Goal: Information Seeking & Learning: Find specific fact

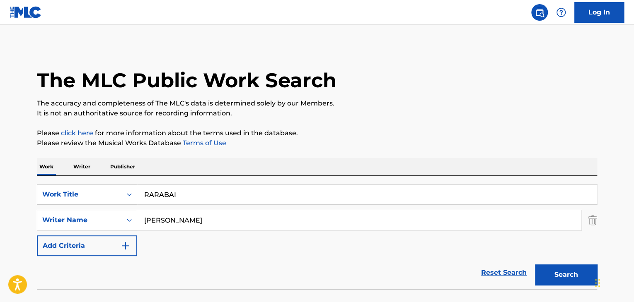
click at [86, 164] on p "Writer" at bounding box center [82, 166] width 22 height 17
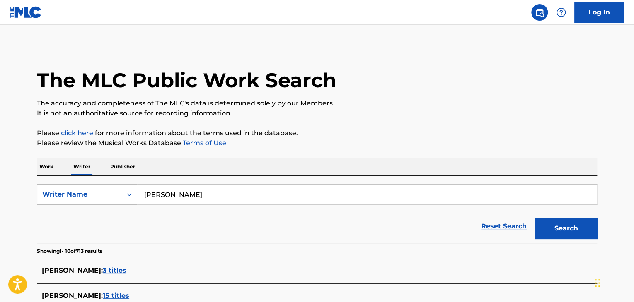
drag, startPoint x: 210, startPoint y: 188, endPoint x: 82, endPoint y: 189, distance: 128.0
click at [82, 189] on div "SearchWithCriteriabd109556-42c3-4143-a03c-7751521ff1bb Writer Name [PERSON_NAME]" at bounding box center [317, 194] width 560 height 21
paste input "Doihirot"
click at [590, 221] on button "Search" at bounding box center [566, 228] width 62 height 21
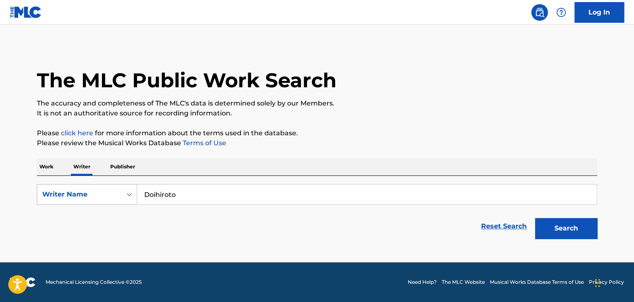
drag, startPoint x: 116, startPoint y: 187, endPoint x: 78, endPoint y: 185, distance: 37.8
click at [78, 185] on div "SearchWithCriteriabd109556-42c3-4143-a03c-7751521ff1bb Writer Name Doihiroto" at bounding box center [317, 194] width 560 height 21
paste input "Many"
click at [559, 222] on button "Search" at bounding box center [566, 228] width 62 height 21
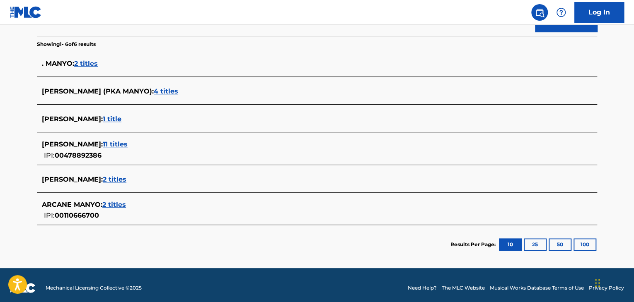
scroll to position [124, 0]
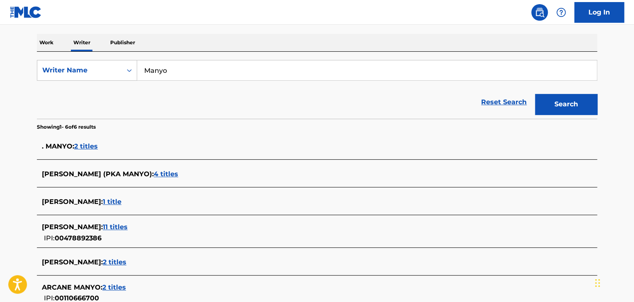
drag, startPoint x: 207, startPoint y: 71, endPoint x: 0, endPoint y: 53, distance: 207.6
click at [0, 53] on main "The MLC Public Work Search The accuracy and completeness of The MLC's data is d…" at bounding box center [317, 126] width 634 height 451
paste input "[PERSON_NAME]"
type input "[PERSON_NAME]"
click at [583, 106] on button "Search" at bounding box center [566, 104] width 62 height 21
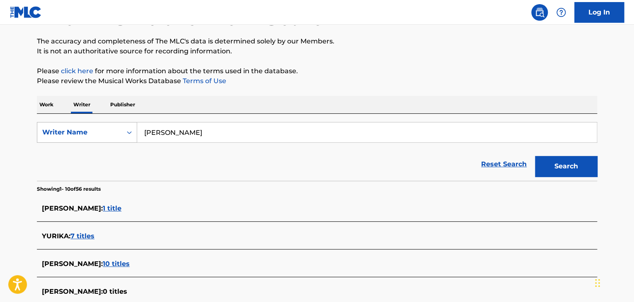
scroll to position [0, 0]
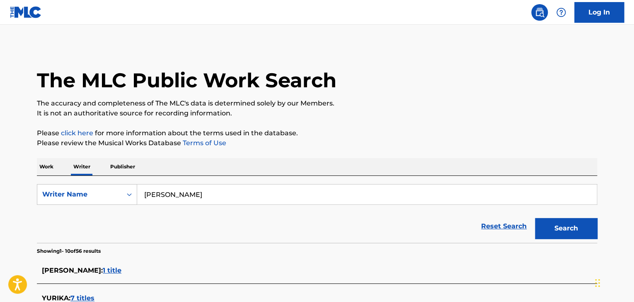
click at [45, 159] on p "Work" at bounding box center [46, 166] width 19 height 17
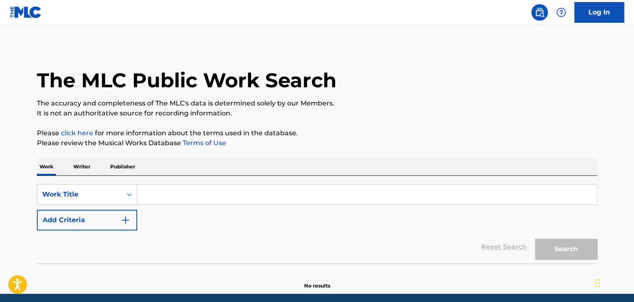
click at [191, 201] on input "Search Form" at bounding box center [366, 195] width 459 height 20
paste input "COLORFUL MAGIA"
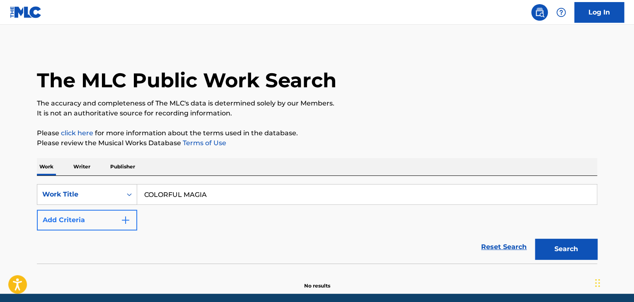
type input "COLORFUL MAGIA"
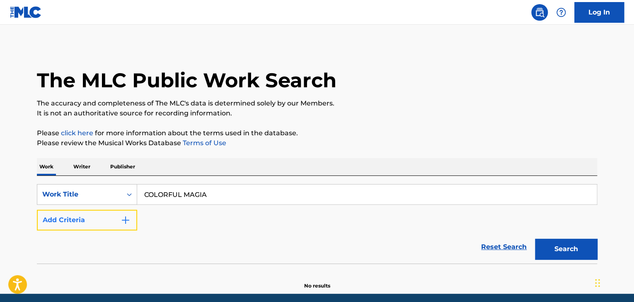
click at [114, 223] on button "Add Criteria" at bounding box center [87, 220] width 100 height 21
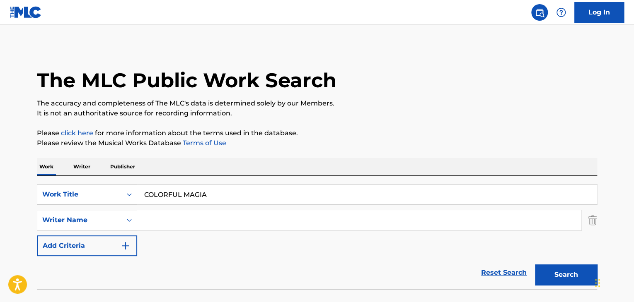
click at [173, 222] on input "Search Form" at bounding box center [359, 220] width 444 height 20
type input "yurika"
click at [535, 265] on button "Search" at bounding box center [566, 275] width 62 height 21
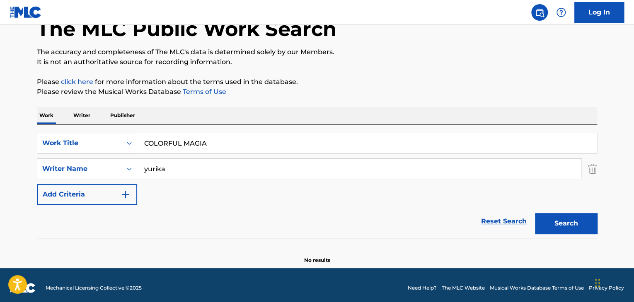
scroll to position [57, 0]
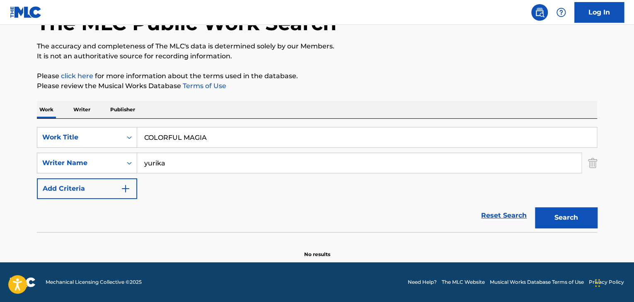
drag, startPoint x: 81, startPoint y: 108, endPoint x: 204, endPoint y: 148, distance: 129.1
click at [82, 108] on p "Writer" at bounding box center [82, 109] width 22 height 17
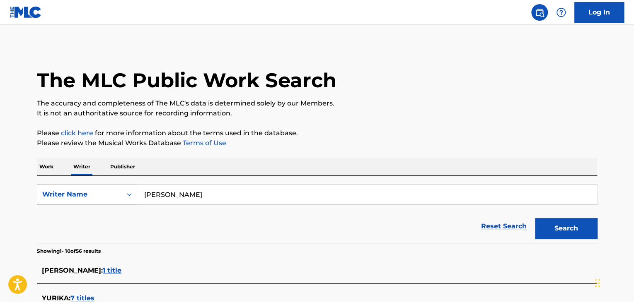
drag, startPoint x: 209, startPoint y: 199, endPoint x: 103, endPoint y: 191, distance: 106.4
click at [93, 191] on div "SearchWithCriteriabd109556-42c3-4143-a03c-7751521ff1bb Writer Name [PERSON_NAME]" at bounding box center [317, 194] width 560 height 21
paste input "Hunny Grating"
click at [581, 228] on button "Search" at bounding box center [566, 228] width 62 height 21
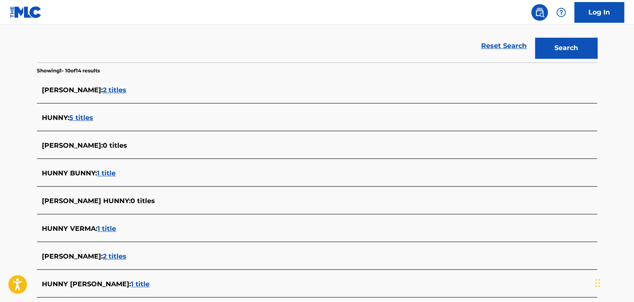
scroll to position [124, 0]
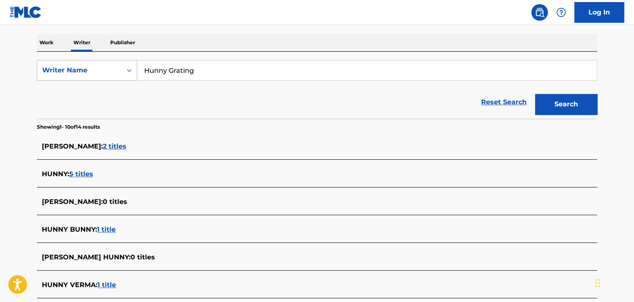
drag, startPoint x: 219, startPoint y: 68, endPoint x: 37, endPoint y: 60, distance: 181.7
click at [38, 60] on div "SearchWithCriteriabd109556-42c3-4143-a03c-7751521ff1bb Writer Name [PERSON_NAME]" at bounding box center [317, 70] width 560 height 21
paste input "Dabook"
click at [552, 100] on button "Search" at bounding box center [566, 104] width 62 height 21
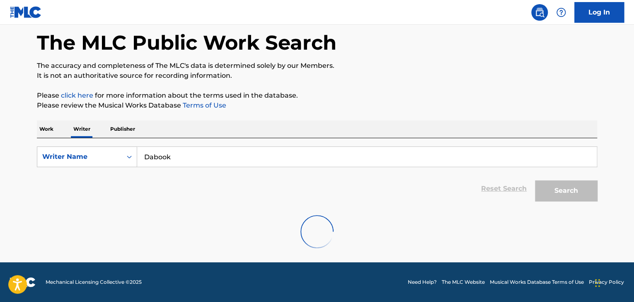
scroll to position [0, 0]
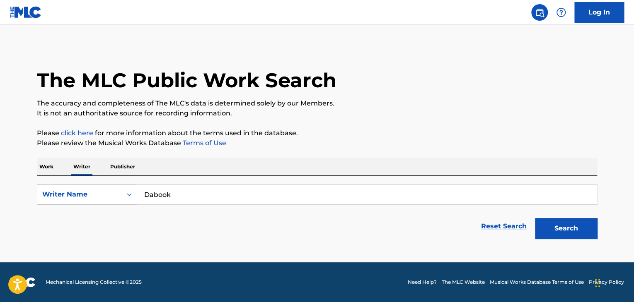
drag, startPoint x: 208, startPoint y: 198, endPoint x: 72, endPoint y: 191, distance: 136.1
click at [66, 191] on div "SearchWithCriteriabd109556-42c3-4143-a03c-7751521ff1bb Writer Name Dabook" at bounding box center [317, 194] width 560 height 21
paste input "[PERSON_NAME]"
type input "[PERSON_NAME]"
click at [551, 227] on button "Search" at bounding box center [566, 228] width 62 height 21
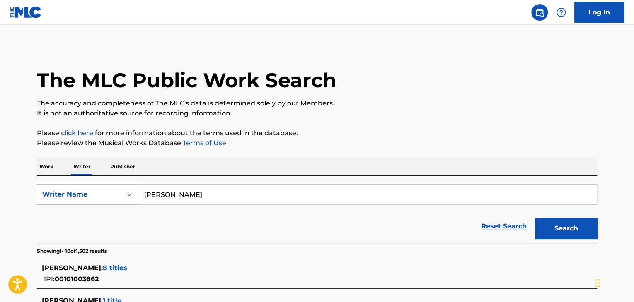
drag, startPoint x: 210, startPoint y: 201, endPoint x: 123, endPoint y: 194, distance: 88.1
click at [123, 194] on div "SearchWithCriteriabd109556-42c3-4143-a03c-7751521ff1bb Writer Name [PERSON_NAME]" at bounding box center [317, 194] width 560 height 21
click at [44, 169] on p "Work" at bounding box center [46, 166] width 19 height 17
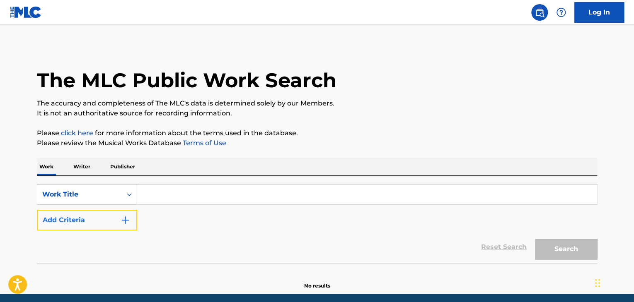
click at [89, 215] on button "Add Criteria" at bounding box center [87, 220] width 100 height 21
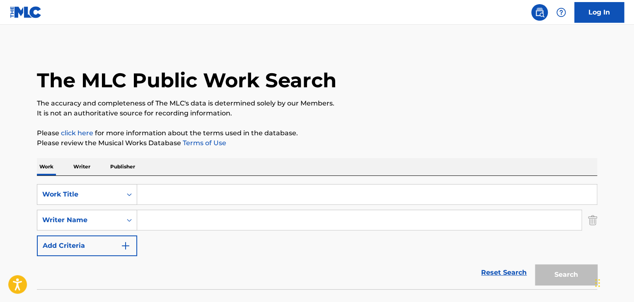
click at [179, 222] on input "Search Form" at bounding box center [359, 220] width 444 height 20
paste input "[PERSON_NAME]"
type input "[PERSON_NAME]"
click at [182, 205] on div "Search Form" at bounding box center [367, 194] width 460 height 21
click at [191, 192] on input "Search Form" at bounding box center [366, 195] width 459 height 20
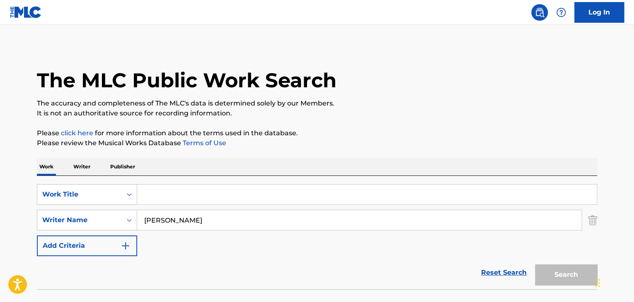
paste input "Cena"
click at [580, 278] on button "Search" at bounding box center [566, 275] width 62 height 21
click at [418, 256] on div "Reset Search Search" at bounding box center [317, 272] width 560 height 33
click at [573, 271] on button "Search" at bounding box center [566, 275] width 62 height 21
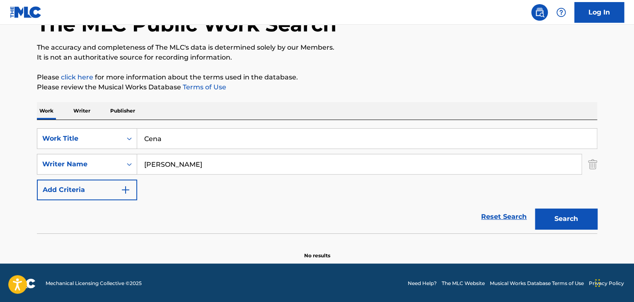
scroll to position [57, 0]
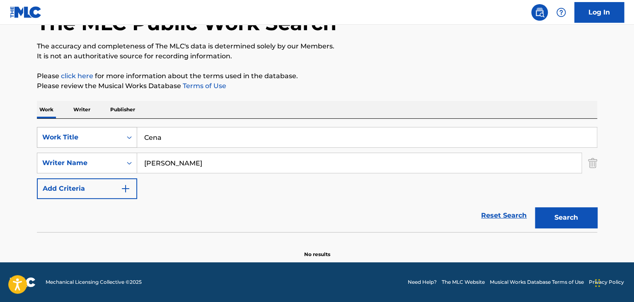
drag, startPoint x: 180, startPoint y: 146, endPoint x: 101, endPoint y: 129, distance: 81.4
click at [102, 129] on div "SearchWithCriteriad337ca17-6685-4736-b0af-8d9c72d9ec5e Work Title Cena" at bounding box center [317, 137] width 560 height 21
paste input "DARI"
click at [564, 222] on button "Search" at bounding box center [566, 218] width 62 height 21
drag, startPoint x: 179, startPoint y: 135, endPoint x: 36, endPoint y: 116, distance: 144.1
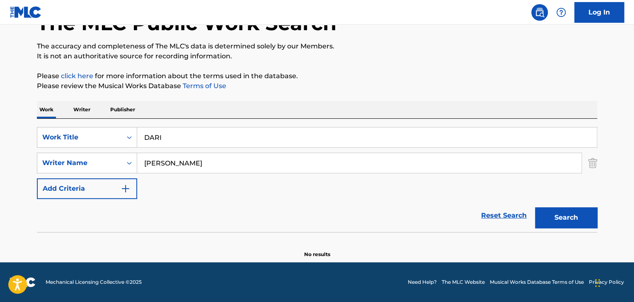
click at [36, 116] on div "The MLC Public Work Search The accuracy and completeness of The MLC's data is d…" at bounding box center [317, 123] width 580 height 270
paste input "HALATION"
click at [585, 217] on button "Search" at bounding box center [566, 218] width 62 height 21
drag, startPoint x: 197, startPoint y: 129, endPoint x: 104, endPoint y: 126, distance: 92.5
click at [94, 126] on div "SearchWithCriteriad337ca17-6685-4736-b0af-8d9c72d9ec5e Work Title HALATION Sear…" at bounding box center [317, 176] width 560 height 114
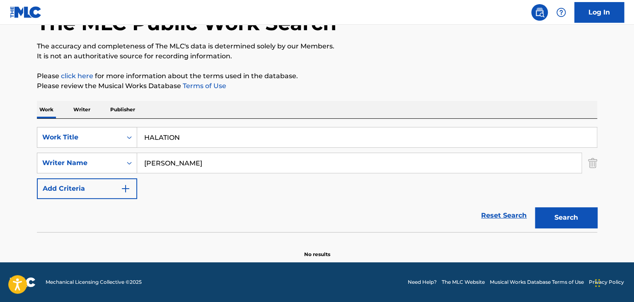
paste input "GAMESET"
click at [574, 218] on button "Search" at bounding box center [566, 218] width 62 height 21
click at [112, 133] on div "SearchWithCriteriad337ca17-6685-4736-b0af-8d9c72d9ec5e Work Title GAMESET" at bounding box center [317, 137] width 560 height 21
paste input "COLORFUL"
type input "COLORFUL"
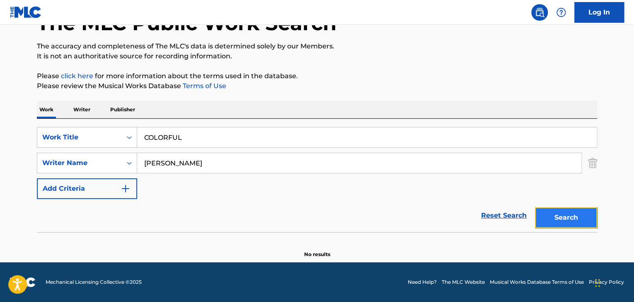
click at [562, 214] on button "Search" at bounding box center [566, 218] width 62 height 21
click at [83, 109] on p "Writer" at bounding box center [82, 109] width 22 height 17
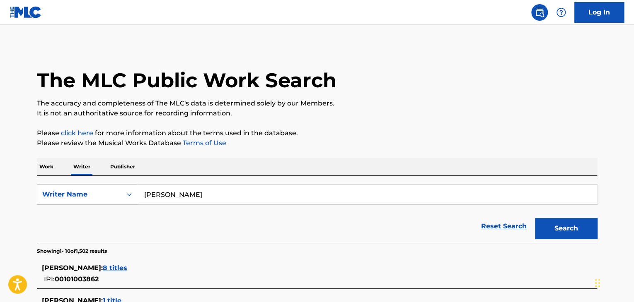
drag, startPoint x: 225, startPoint y: 184, endPoint x: 73, endPoint y: 190, distance: 153.0
click at [73, 190] on div "SearchWithCriteriabd109556-42c3-4143-a03c-7751521ff1bb Writer Name [PERSON_NAME]" at bounding box center [317, 194] width 560 height 21
paste input "[PERSON_NAME]"
click at [583, 226] on button "Search" at bounding box center [566, 228] width 62 height 21
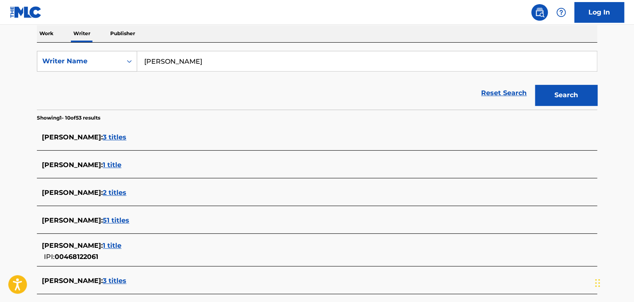
scroll to position [41, 0]
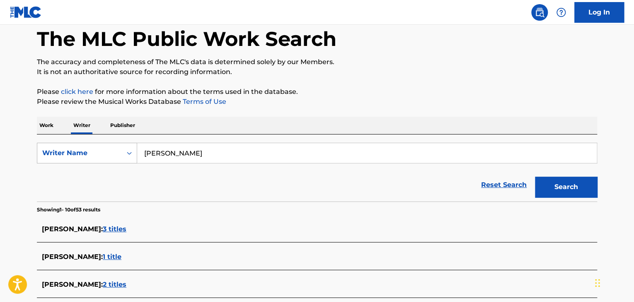
paste input "Mfs"
drag, startPoint x: 89, startPoint y: 146, endPoint x: 82, endPoint y: 143, distance: 6.9
click at [58, 143] on div "SearchWithCriteriabd109556-42c3-4143-a03c-7751521ff1bb Writer Name Mfs" at bounding box center [317, 153] width 560 height 21
type input "Mfs"
click at [570, 185] on button "Search" at bounding box center [566, 187] width 62 height 21
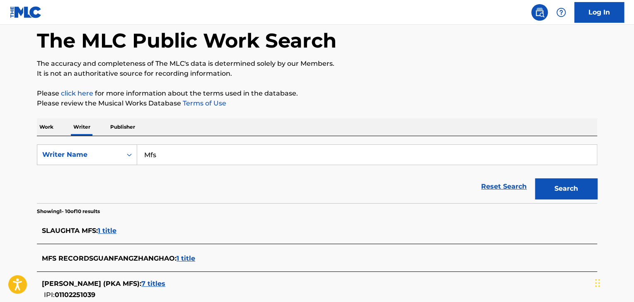
scroll to position [0, 0]
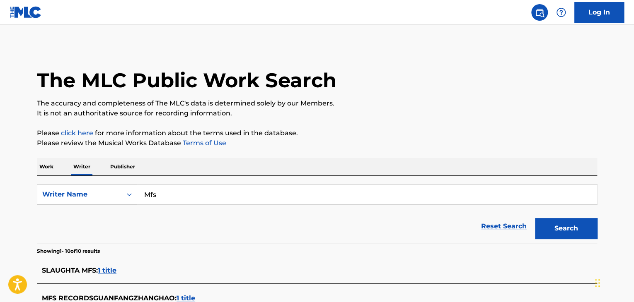
drag, startPoint x: 45, startPoint y: 169, endPoint x: 61, endPoint y: 175, distance: 17.4
click at [46, 169] on p "Work" at bounding box center [46, 166] width 19 height 17
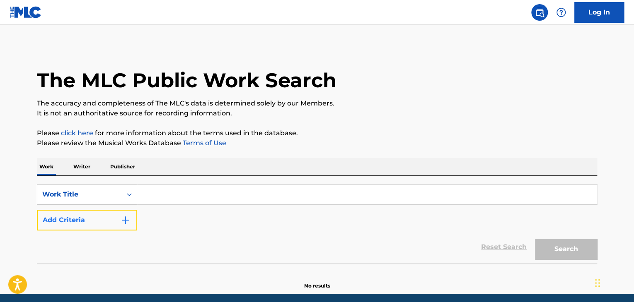
click at [101, 218] on button "Add Criteria" at bounding box center [87, 220] width 100 height 21
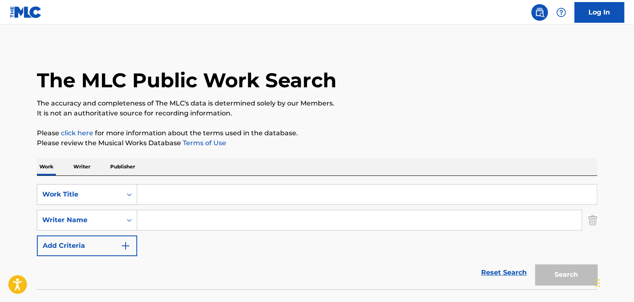
click at [189, 215] on input "Search Form" at bounding box center [359, 220] width 444 height 20
paste input "Mfs"
type input "Mfs"
drag, startPoint x: 163, startPoint y: 189, endPoint x: 175, endPoint y: 196, distance: 14.3
click at [164, 190] on input "Search Form" at bounding box center [366, 195] width 459 height 20
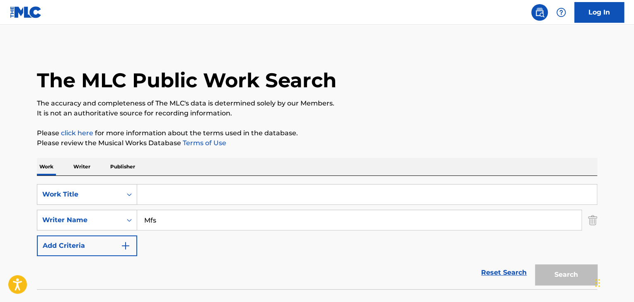
paste input "IMPACT"
type input "IMPACT"
click at [579, 271] on button "Search" at bounding box center [566, 275] width 62 height 21
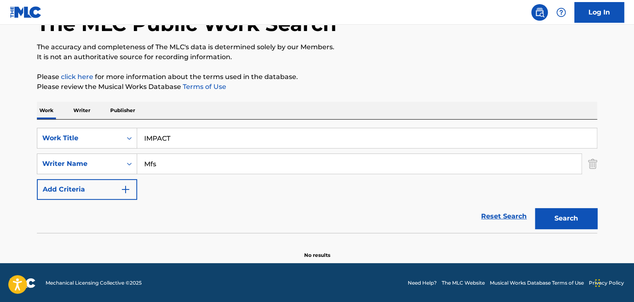
scroll to position [57, 0]
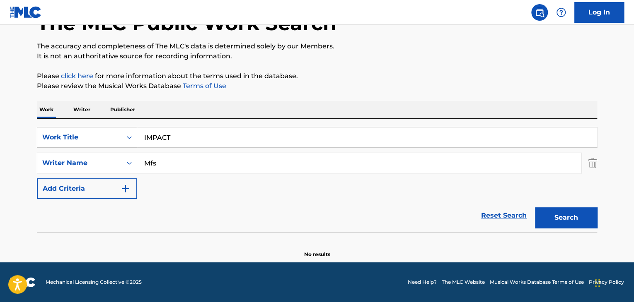
click at [76, 107] on p "Writer" at bounding box center [82, 109] width 22 height 17
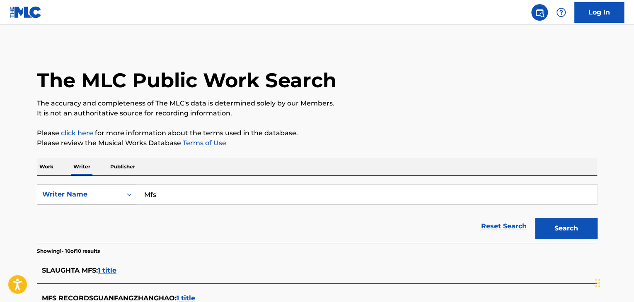
drag, startPoint x: 116, startPoint y: 193, endPoint x: 103, endPoint y: 191, distance: 13.5
click at [83, 191] on div "SearchWithCriteriabd109556-42c3-4143-a03c-7751521ff1bb Writer Name Mfs" at bounding box center [317, 194] width 560 height 21
paste input "Hampacino"
click at [552, 226] on button "Search" at bounding box center [566, 228] width 62 height 21
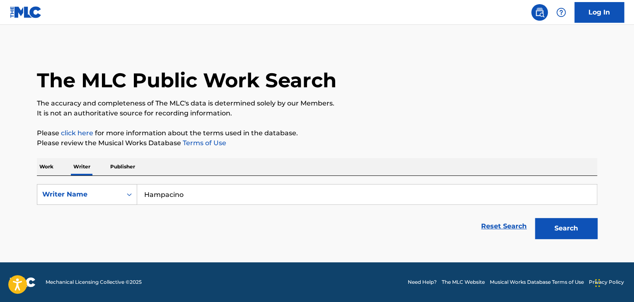
drag, startPoint x: 189, startPoint y: 194, endPoint x: 20, endPoint y: 168, distance: 170.2
click at [27, 168] on main "The MLC Public Work Search The accuracy and completeness of The MLC's data is d…" at bounding box center [317, 144] width 634 height 238
paste input "[PERSON_NAME]"
click at [578, 231] on button "Search" at bounding box center [566, 228] width 62 height 21
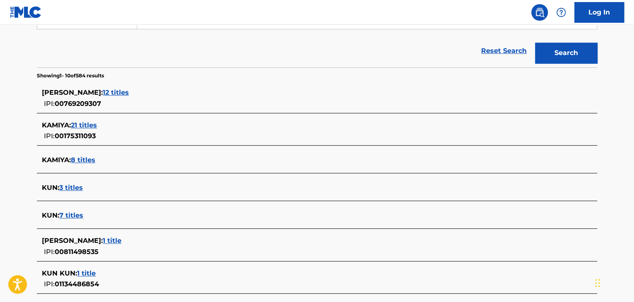
scroll to position [10, 0]
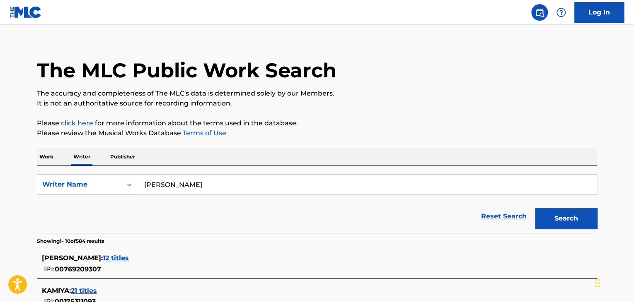
click at [232, 189] on input "[PERSON_NAME]" at bounding box center [366, 185] width 459 height 20
drag, startPoint x: 181, startPoint y: 180, endPoint x: 21, endPoint y: 166, distance: 160.6
click at [26, 167] on main "The MLC Public Work Search The accuracy and completeness of The MLC's data is d…" at bounding box center [317, 305] width 634 height 580
paste input "[DEMOGRAPHIC_DATA] Ko"
click at [554, 221] on button "Search" at bounding box center [566, 218] width 62 height 21
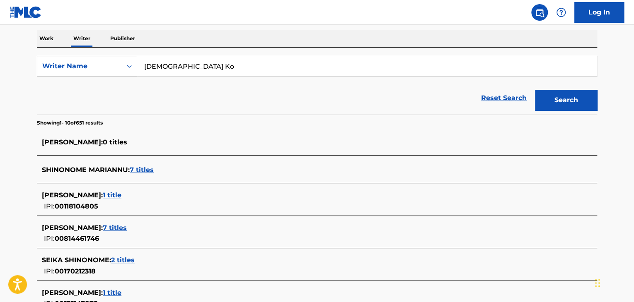
scroll to position [83, 0]
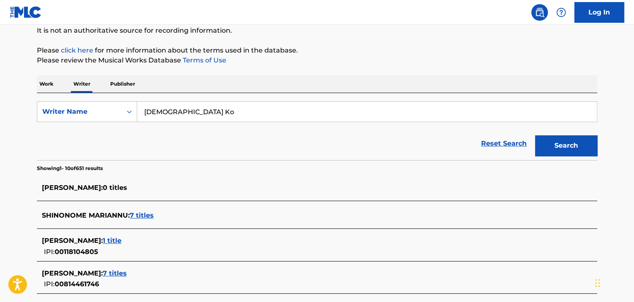
drag, startPoint x: 230, startPoint y: 116, endPoint x: 8, endPoint y: 89, distance: 222.8
click at [8, 89] on main "The MLC Public Work Search The accuracy and completeness of The MLC's data is d…" at bounding box center [317, 234] width 634 height 585
paste input "Medomia"
type input "Medomia"
click at [567, 148] on button "Search" at bounding box center [566, 145] width 62 height 21
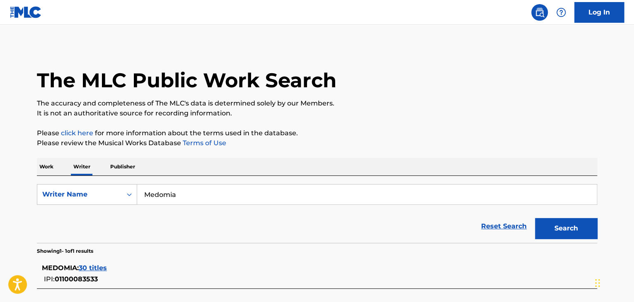
scroll to position [41, 0]
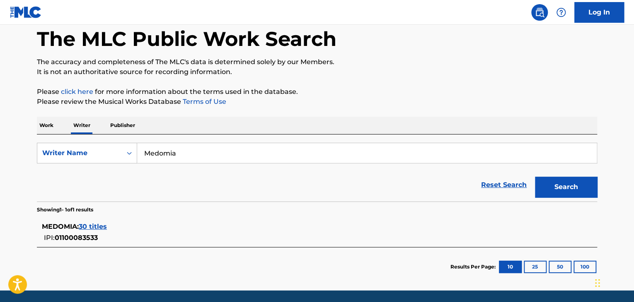
click at [51, 133] on p "Work" at bounding box center [46, 125] width 19 height 17
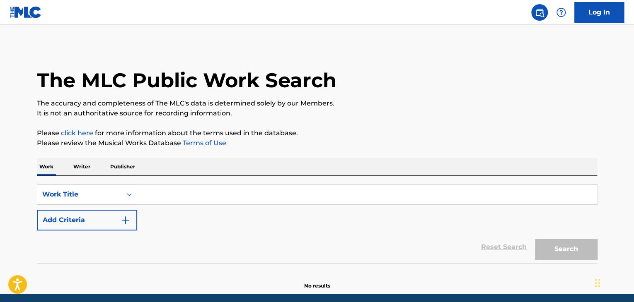
click at [185, 196] on input "Search Form" at bounding box center [366, 195] width 459 height 20
click at [85, 171] on p "Writer" at bounding box center [82, 166] width 22 height 17
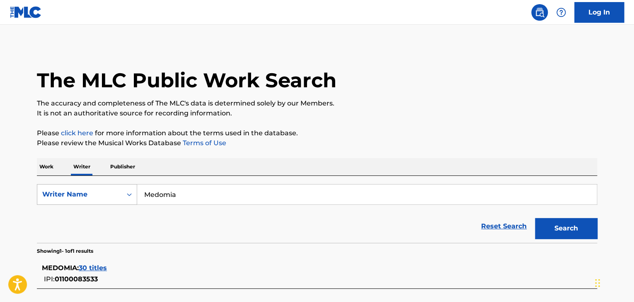
click at [83, 189] on div "SearchWithCriteriabd109556-42c3-4143-a03c-7751521ff1bb Writer Name [PERSON_NAME]" at bounding box center [317, 194] width 560 height 21
click at [45, 160] on p "Work" at bounding box center [46, 166] width 19 height 17
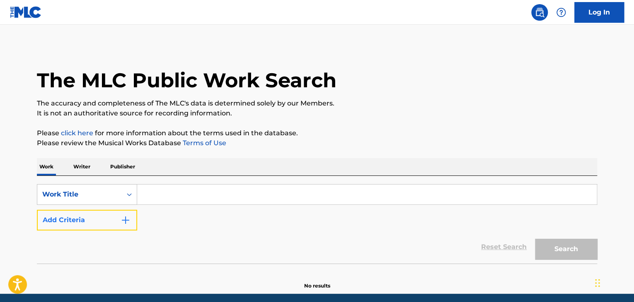
click at [99, 223] on button "Add Criteria" at bounding box center [87, 220] width 100 height 21
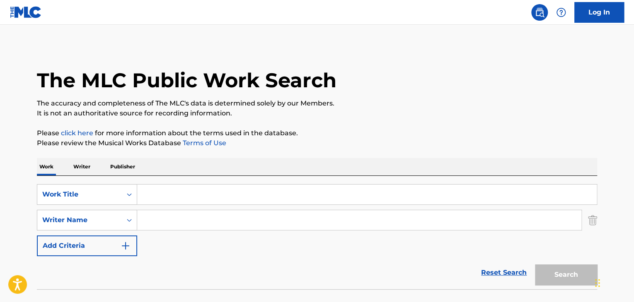
click at [169, 222] on input "Search Form" at bounding box center [359, 220] width 444 height 20
paste input "Medomia"
type input "Medomia"
click at [177, 194] on input "Search Form" at bounding box center [366, 195] width 459 height 20
paste input "HYAKUTENAKATEN"
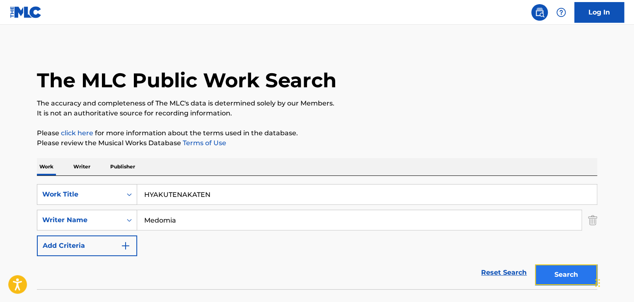
click at [568, 277] on button "Search" at bounding box center [566, 275] width 62 height 21
drag, startPoint x: 231, startPoint y: 189, endPoint x: 0, endPoint y: 148, distance: 234.4
click at [0, 155] on main "The MLC Public Work Search The accuracy and completeness of The MLC's data is d…" at bounding box center [317, 172] width 634 height 295
paste input "百点赤点"
click at [609, 196] on main "The MLC Public Work Search The accuracy and completeness of The MLC's data is d…" at bounding box center [317, 172] width 634 height 295
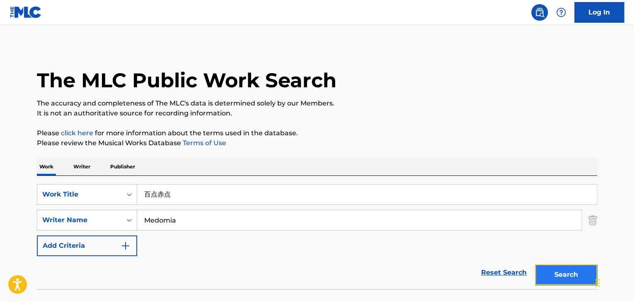
click at [568, 277] on button "Search" at bounding box center [566, 275] width 62 height 21
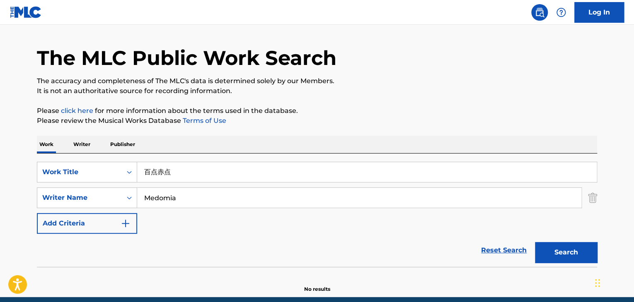
scroll to position [57, 0]
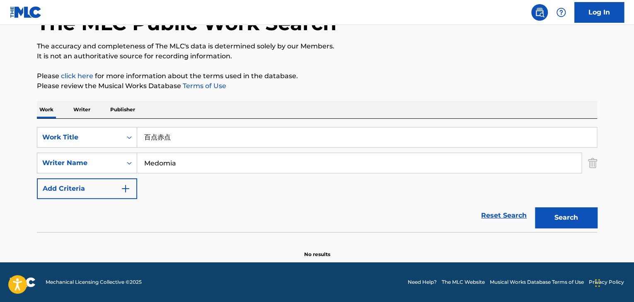
drag, startPoint x: 192, startPoint y: 136, endPoint x: 43, endPoint y: 118, distance: 150.6
click at [43, 119] on div "SearchWithCriteriad337ca17-6685-4736-b0af-8d9c72d9ec5e Work Title 百点赤点 SearchWi…" at bounding box center [317, 176] width 560 height 114
paste input "HYOOHYOO"
click at [577, 218] on button "Search" at bounding box center [566, 218] width 62 height 21
drag, startPoint x: 207, startPoint y: 133, endPoint x: 70, endPoint y: 116, distance: 137.7
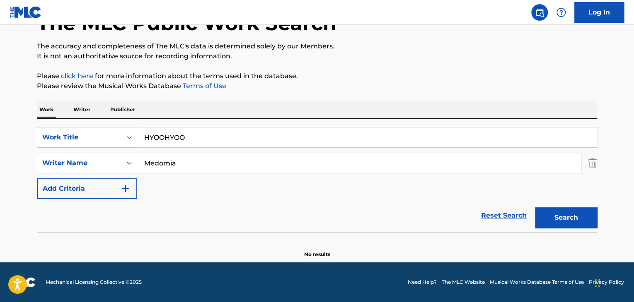
click at [70, 116] on div "Work Writer Publisher SearchWithCriteriad337ca17-6685-4736-b0af-8d9c72d9ec5e Wo…" at bounding box center [317, 179] width 560 height 157
paste input "ヒョーヒョー"
click at [553, 218] on button "Search" at bounding box center [566, 218] width 62 height 21
drag, startPoint x: 45, startPoint y: 112, endPoint x: 27, endPoint y: 107, distance: 19.4
click at [26, 107] on main "The MLC Public Work Search The accuracy and completeness of The MLC's data is d…" at bounding box center [317, 115] width 634 height 295
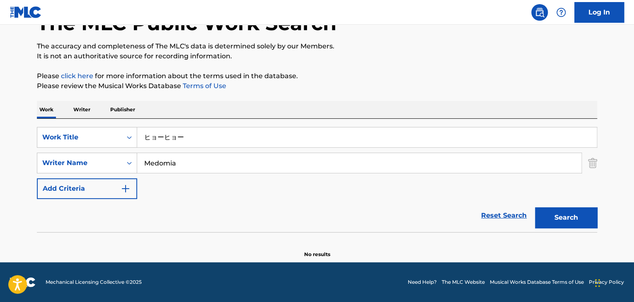
paste input "っちゃえ!フレッシュヤング"
click at [563, 214] on button "Search" at bounding box center [566, 218] width 62 height 21
drag, startPoint x: 255, startPoint y: 137, endPoint x: 64, endPoint y: 115, distance: 192.7
click at [64, 115] on div "Work Writer Publisher SearchWithCriteriad337ca17-6685-4736-b0af-8d9c72d9ec5e Wo…" at bounding box center [317, 179] width 560 height 157
paste input "YATCHAEFURESSHUYANGU"
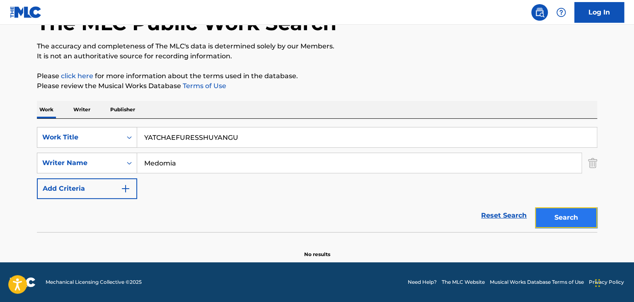
click at [540, 209] on button "Search" at bounding box center [566, 218] width 62 height 21
drag, startPoint x: 259, startPoint y: 137, endPoint x: 11, endPoint y: 118, distance: 248.9
click at [11, 118] on main "The MLC Public Work Search The accuracy and completeness of The MLC's data is d…" at bounding box center [317, 115] width 634 height 295
paste input "NATSUHIBANA"
type input "NATSUHIBANA"
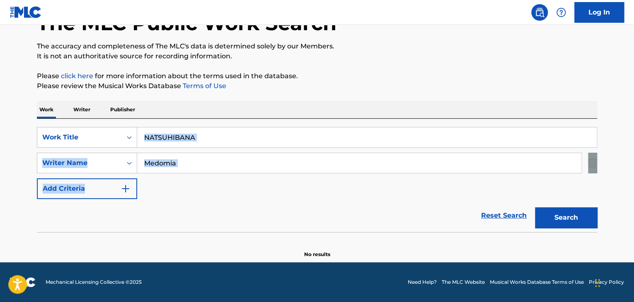
drag, startPoint x: 176, startPoint y: 155, endPoint x: 456, endPoint y: 197, distance: 283.3
click at [435, 193] on main "The MLC Public Work Search The accuracy and completeness of The MLC's data is d…" at bounding box center [317, 115] width 634 height 295
click at [209, 186] on div "SearchWithCriteriad337ca17-6685-4736-b0af-8d9c72d9ec5e Work Title NATSUHIBANA S…" at bounding box center [317, 163] width 560 height 72
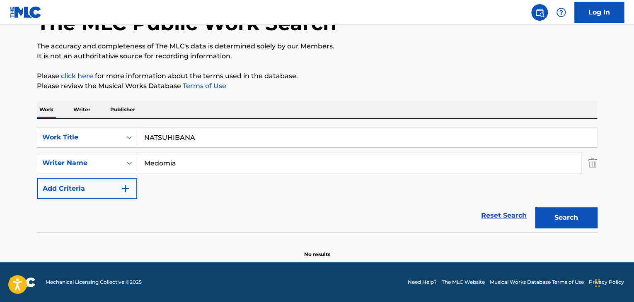
drag, startPoint x: 189, startPoint y: 207, endPoint x: 172, endPoint y: 174, distance: 36.7
click at [188, 207] on div "Reset Search Search" at bounding box center [317, 215] width 560 height 33
drag, startPoint x: 227, startPoint y: 130, endPoint x: 36, endPoint y: 120, distance: 192.1
click at [36, 120] on div "The MLC Public Work Search The accuracy and completeness of The MLC's data is d…" at bounding box center [317, 123] width 580 height 270
click at [559, 217] on button "Search" at bounding box center [566, 218] width 62 height 21
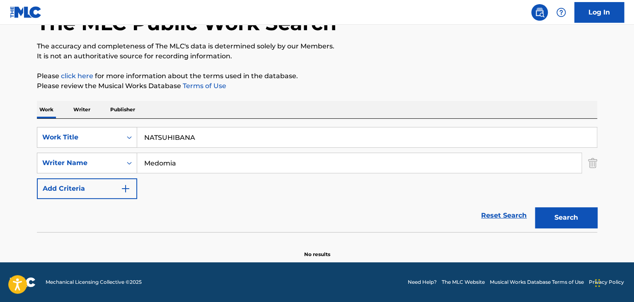
click at [73, 108] on p "Writer" at bounding box center [82, 109] width 22 height 17
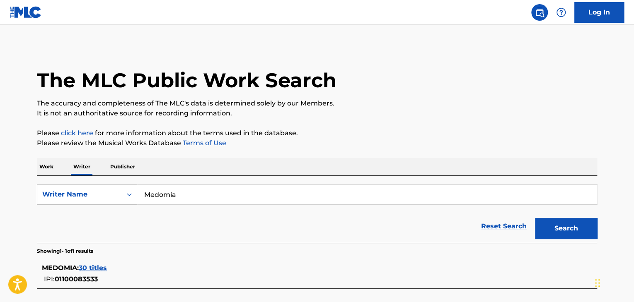
drag, startPoint x: 175, startPoint y: 193, endPoint x: 76, endPoint y: 192, distance: 99.5
click at [87, 193] on div "SearchWithCriteriabd109556-42c3-4143-a03c-7751521ff1bb Writer Name [PERSON_NAME]" at bounding box center [317, 194] width 560 height 21
paste input "[PERSON_NAME]"
click at [595, 228] on button "Search" at bounding box center [566, 228] width 62 height 21
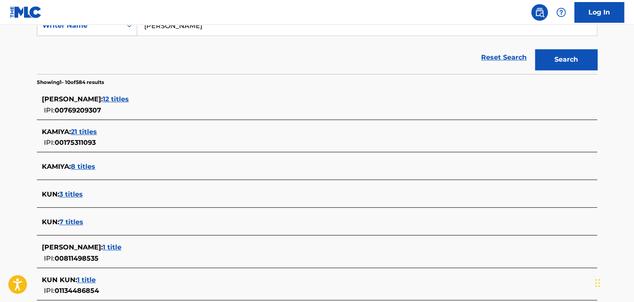
scroll to position [123, 0]
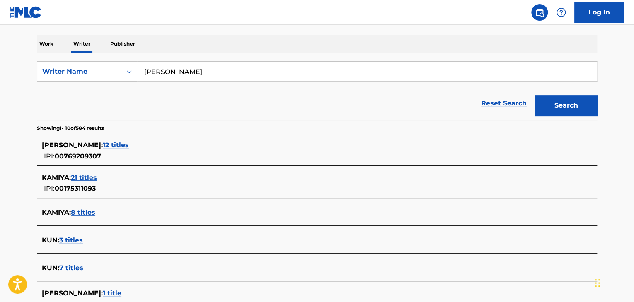
click at [85, 47] on p "Writer" at bounding box center [82, 43] width 22 height 17
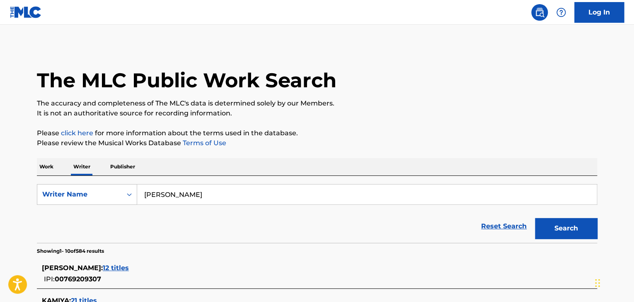
click at [233, 191] on input "[PERSON_NAME]" at bounding box center [366, 195] width 459 height 20
click at [44, 181] on div "SearchWithCriteriabd109556-42c3-4143-a03c-7751521ff1bb Writer Name [PERSON_NAME…" at bounding box center [317, 209] width 560 height 67
paste input "[PERSON_NAME]"
type input "[PERSON_NAME]"
click at [576, 231] on button "Search" at bounding box center [566, 228] width 62 height 21
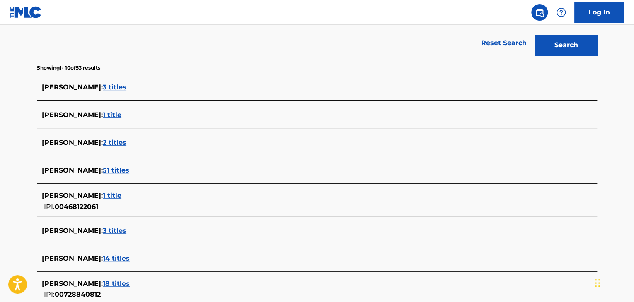
scroll to position [124, 0]
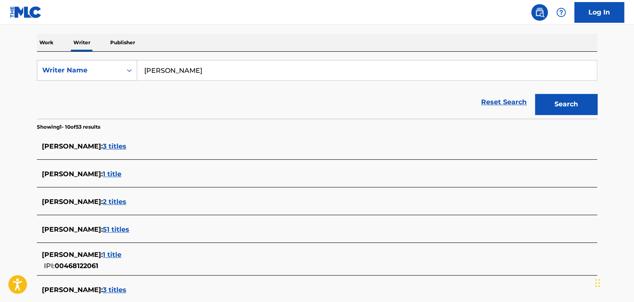
click at [171, 65] on input "[PERSON_NAME]" at bounding box center [366, 70] width 459 height 20
click at [44, 39] on p "Work" at bounding box center [46, 42] width 19 height 17
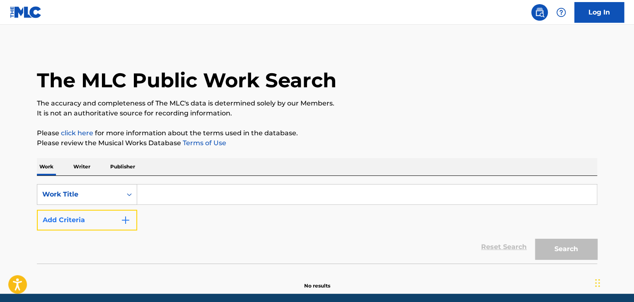
click at [93, 224] on button "Add Criteria" at bounding box center [87, 220] width 100 height 21
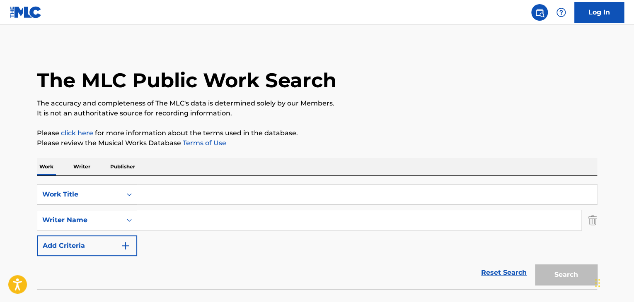
click at [164, 224] on input "Search Form" at bounding box center [359, 220] width 444 height 20
click at [183, 214] on input "v" at bounding box center [359, 220] width 444 height 20
drag, startPoint x: 170, startPoint y: 213, endPoint x: 25, endPoint y: 198, distance: 145.8
click at [27, 198] on main "The MLC Public Work Search The accuracy and completeness of The MLC's data is d…" at bounding box center [317, 172] width 634 height 295
paste input "[PERSON_NAME]"
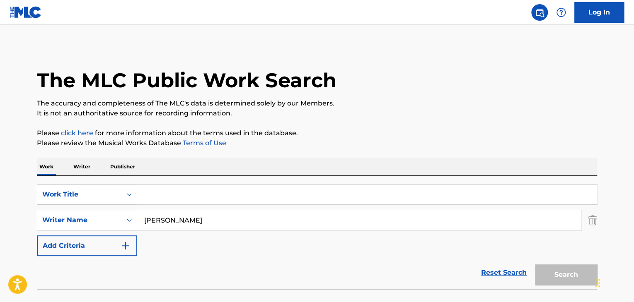
type input "[PERSON_NAME]"
click at [185, 192] on input "Search Form" at bounding box center [366, 195] width 459 height 20
paste input "TANABATAAINIIJUU"
click at [564, 274] on button "Search" at bounding box center [566, 275] width 62 height 21
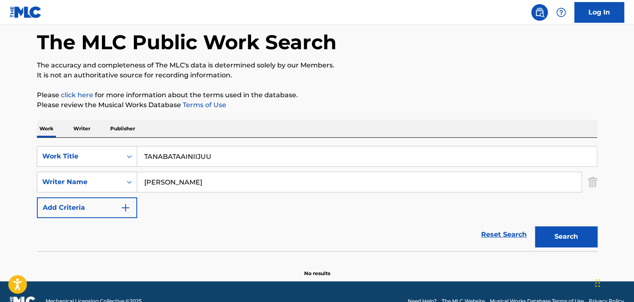
scroll to position [57, 0]
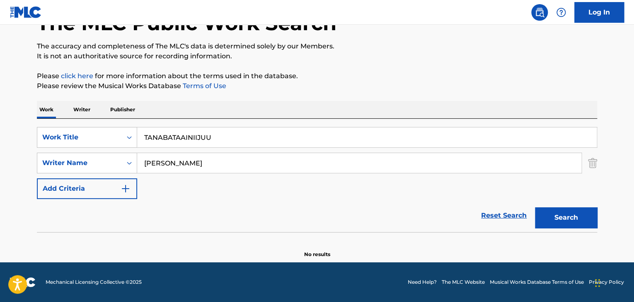
drag, startPoint x: 133, startPoint y: 125, endPoint x: 0, endPoint y: 98, distance: 135.2
click at [0, 98] on main "The MLC Public Work Search The accuracy and completeness of The MLC's data is d…" at bounding box center [317, 115] width 634 height 295
paste input "七夕I need you☆彡"
type input "七夕I need you☆彡"
click at [563, 220] on button "Search" at bounding box center [566, 218] width 62 height 21
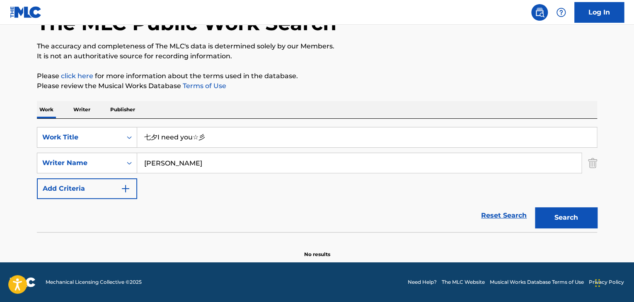
drag, startPoint x: 255, startPoint y: 143, endPoint x: 0, endPoint y: 110, distance: 257.4
click at [0, 110] on main "The MLC Public Work Search The accuracy and completeness of The MLC's data is d…" at bounding box center [317, 115] width 634 height 295
click at [70, 103] on div "Work Writer Publisher" at bounding box center [317, 109] width 560 height 17
drag, startPoint x: 83, startPoint y: 109, endPoint x: 87, endPoint y: 111, distance: 4.7
click at [83, 109] on p "Writer" at bounding box center [82, 109] width 22 height 17
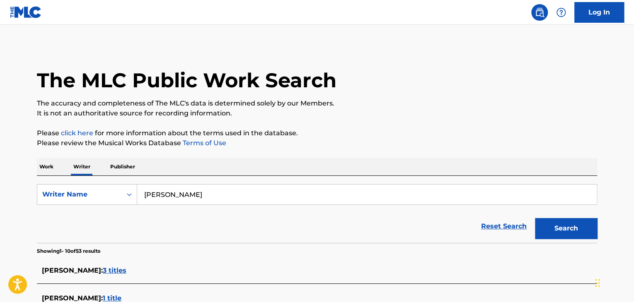
drag, startPoint x: 225, startPoint y: 197, endPoint x: 30, endPoint y: 196, distance: 194.7
paste input "[PERSON_NAME]"
type input "[PERSON_NAME]"
click at [560, 236] on button "Search" at bounding box center [566, 228] width 62 height 21
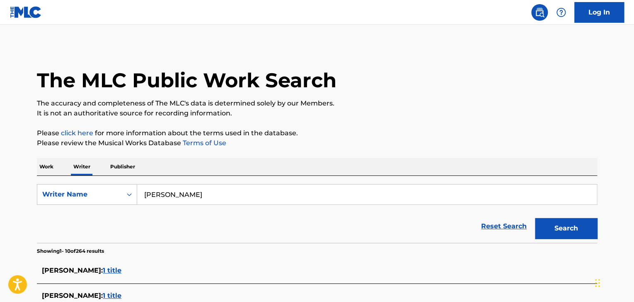
click at [47, 167] on p "Work" at bounding box center [46, 166] width 19 height 17
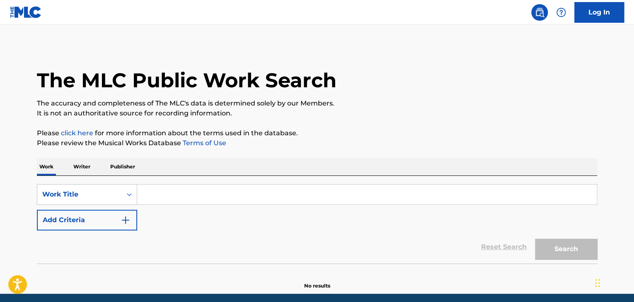
click at [74, 164] on p "Writer" at bounding box center [82, 166] width 22 height 17
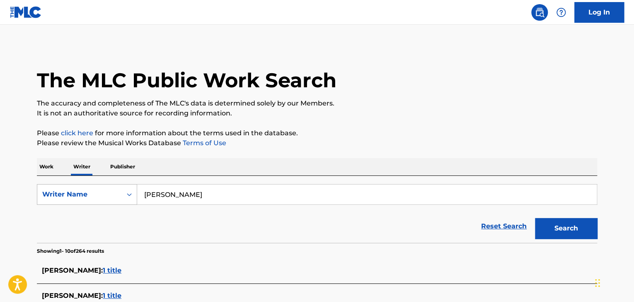
drag, startPoint x: 129, startPoint y: 191, endPoint x: 116, endPoint y: 191, distance: 13.7
click at [116, 191] on div "SearchWithCriteriabd109556-42c3-4143-a03c-7751521ff1bb Writer Name [PERSON_NAME]" at bounding box center [317, 194] width 560 height 21
click at [53, 164] on p "Work" at bounding box center [46, 166] width 19 height 17
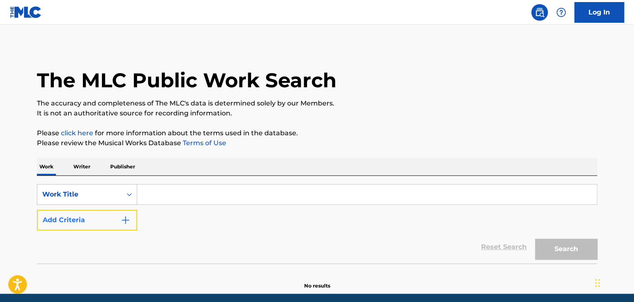
click at [110, 230] on button "Add Criteria" at bounding box center [87, 220] width 100 height 21
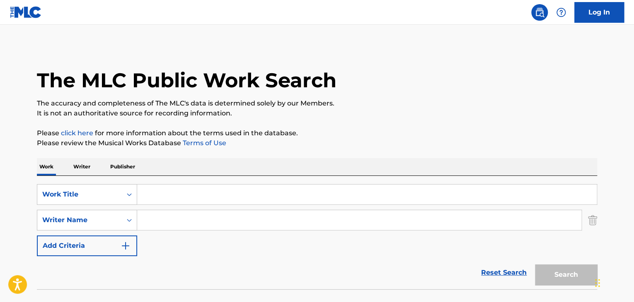
click at [196, 226] on input "Search Form" at bounding box center [359, 220] width 444 height 20
paste input "[PERSON_NAME]"
type input "[PERSON_NAME]"
click at [189, 193] on input "Search Form" at bounding box center [366, 195] width 459 height 20
paste input "[PERSON_NAME]"
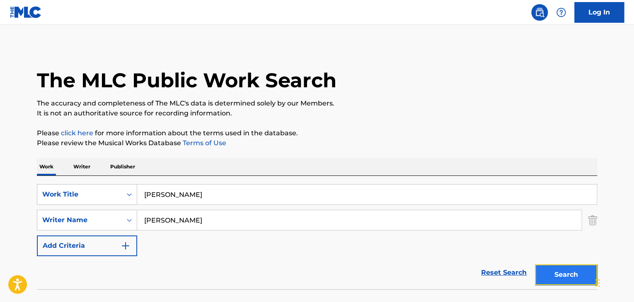
click at [568, 274] on button "Search" at bounding box center [566, 275] width 62 height 21
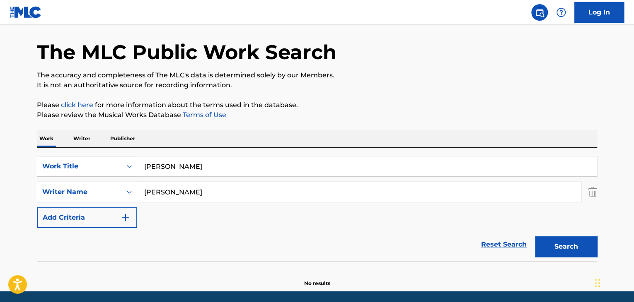
scroll to position [57, 0]
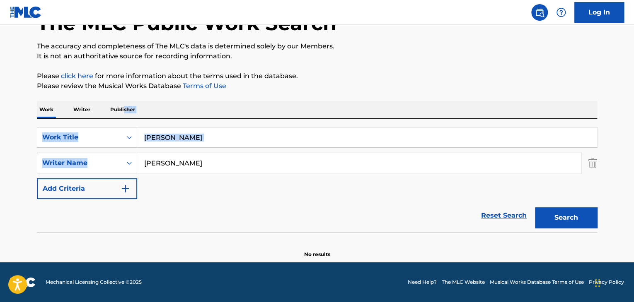
drag, startPoint x: 144, startPoint y: 94, endPoint x: 123, endPoint y: 92, distance: 21.2
click at [123, 92] on div "The MLC Public Work Search The accuracy and completeness of The MLC's data is d…" at bounding box center [317, 123] width 580 height 270
click at [360, 97] on div "The MLC Public Work Search The accuracy and completeness of The MLC's data is d…" at bounding box center [317, 123] width 580 height 270
click at [382, 139] on input "[PERSON_NAME]" at bounding box center [366, 138] width 459 height 20
drag, startPoint x: 389, startPoint y: 139, endPoint x: 326, endPoint y: 137, distance: 63.0
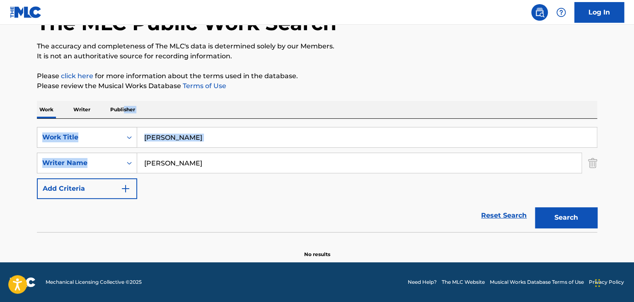
click at [389, 138] on input "[PERSON_NAME]" at bounding box center [366, 138] width 459 height 20
click at [267, 179] on div "SearchWithCriteriad337ca17-6685-4736-b0af-8d9c72d9ec5e Work Title FUKOUCHUUNO S…" at bounding box center [317, 163] width 560 height 72
drag, startPoint x: 394, startPoint y: 140, endPoint x: 108, endPoint y: 113, distance: 286.7
click at [108, 113] on div "Work Writer Publisher SearchWithCriteriad337ca17-6685-4736-b0af-8d9c72d9ec5e Wo…" at bounding box center [317, 179] width 560 height 157
paste input "不幸中の幸い feat. kZm, [PERSON_NAME], JNKMN, [PERSON_NAME], [PERSON_NAME] & U-[PERSO…"
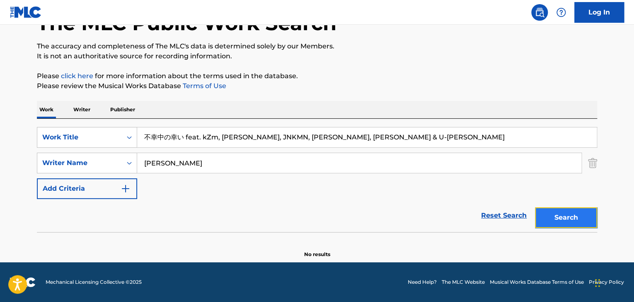
click at [575, 219] on button "Search" at bounding box center [566, 218] width 62 height 21
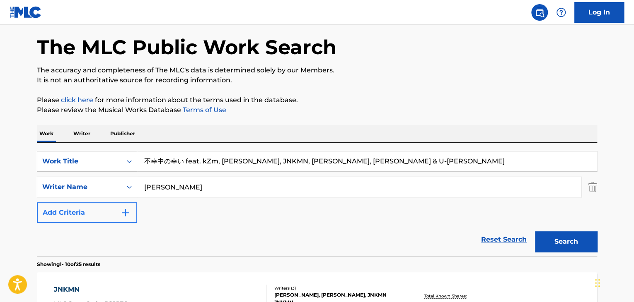
scroll to position [0, 0]
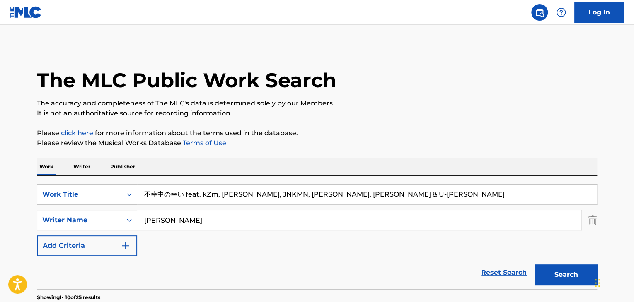
drag, startPoint x: 182, startPoint y: 193, endPoint x: 192, endPoint y: 176, distance: 20.0
click at [182, 193] on input "不幸中の幸い feat. kZm, [PERSON_NAME], JNKMN, [PERSON_NAME], [PERSON_NAME] & U-[PERSO…" at bounding box center [366, 195] width 459 height 20
drag, startPoint x: 433, startPoint y: 187, endPoint x: 0, endPoint y: 138, distance: 435.7
paste input "A blessing in disguise"
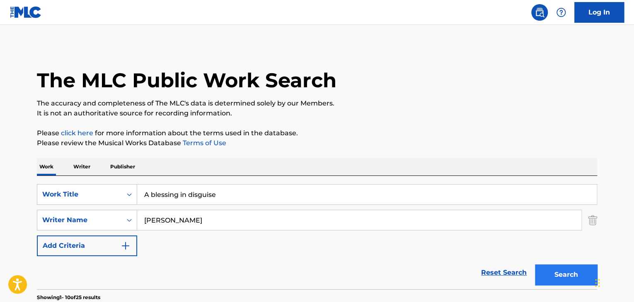
type input "A blessing in disguise"
click at [562, 279] on button "Search" at bounding box center [566, 275] width 62 height 21
click at [82, 166] on p "Writer" at bounding box center [82, 166] width 22 height 17
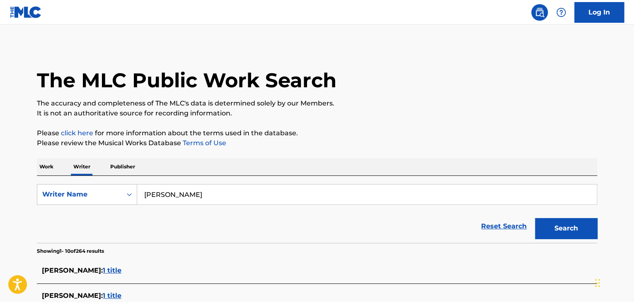
drag, startPoint x: 123, startPoint y: 185, endPoint x: 114, endPoint y: 179, distance: 11.5
paste input "Maruko"
click at [564, 219] on button "Search" at bounding box center [566, 228] width 62 height 21
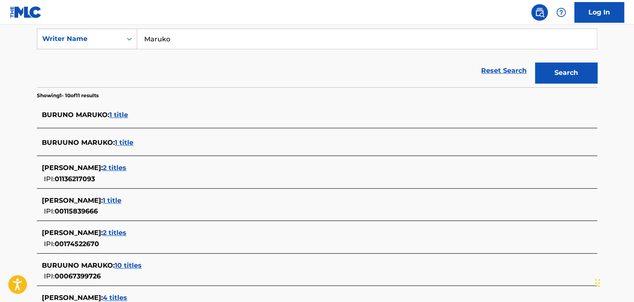
scroll to position [65, 0]
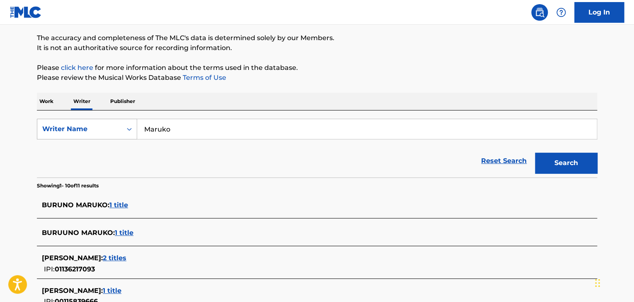
drag, startPoint x: 207, startPoint y: 128, endPoint x: 71, endPoint y: 118, distance: 136.3
click at [81, 119] on div "SearchWithCriteriabd109556-42c3-4143-a03c-7751521ff1bb Writer Name [PERSON_NAME]" at bounding box center [317, 129] width 560 height 21
paste input "usic Dait"
click at [551, 158] on button "Search" at bounding box center [566, 163] width 62 height 21
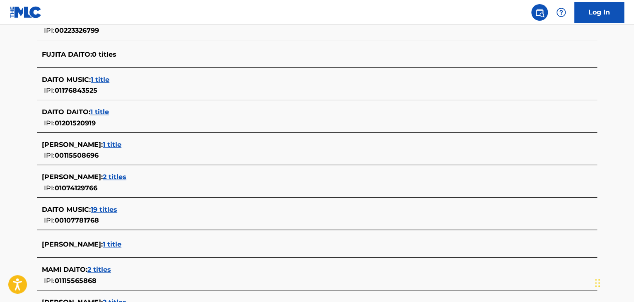
scroll to position [249, 0]
click at [111, 210] on span "19 titles" at bounding box center [104, 210] width 27 height 8
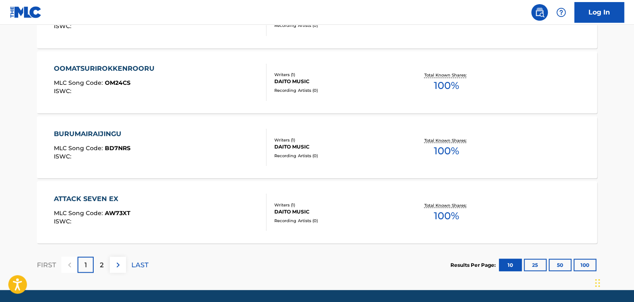
scroll to position [712, 0]
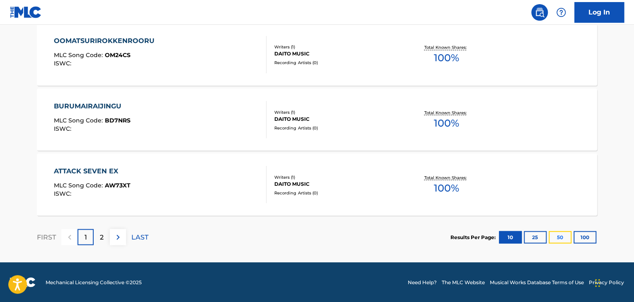
click at [561, 238] on button "50" at bounding box center [560, 237] width 23 height 12
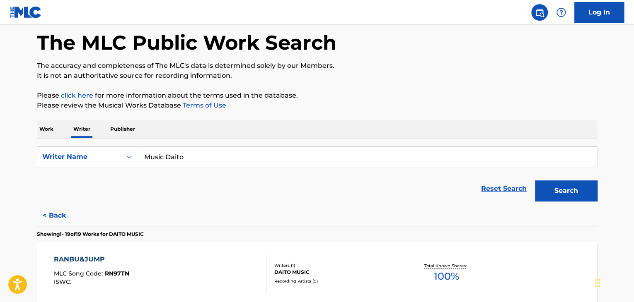
scroll to position [0, 0]
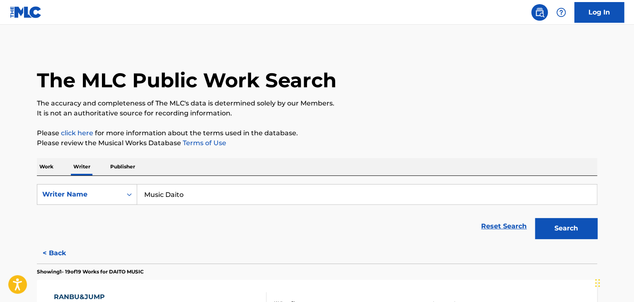
drag, startPoint x: 209, startPoint y: 201, endPoint x: 63, endPoint y: 182, distance: 147.4
click at [70, 183] on div "SearchWithCriteriabd109556-42c3-4143-a03c-7751521ff1bb Writer Name Music Daito …" at bounding box center [317, 209] width 560 height 67
paste input "[PERSON_NAME]"
type input "[PERSON_NAME]"
click at [573, 221] on button "Search" at bounding box center [566, 228] width 62 height 21
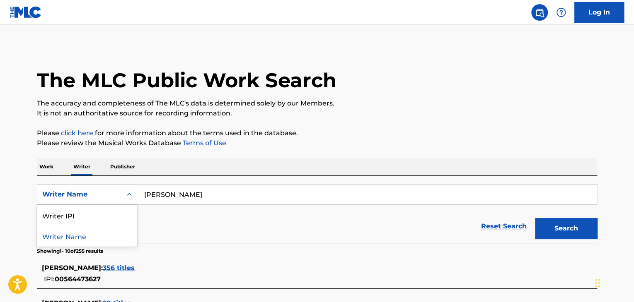
click at [80, 198] on div "Writer Name" at bounding box center [79, 195] width 75 height 10
click at [55, 163] on p "Work" at bounding box center [46, 166] width 19 height 17
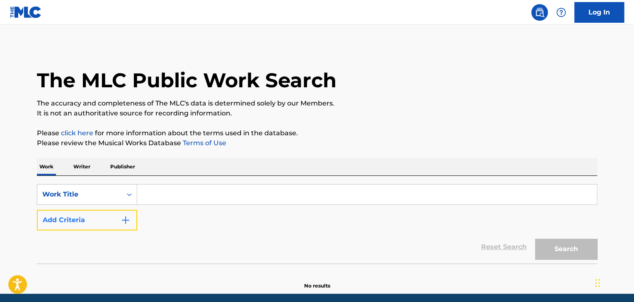
click at [102, 210] on button "Add Criteria" at bounding box center [87, 220] width 100 height 21
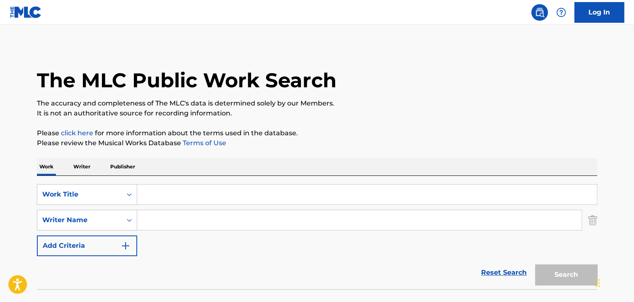
click at [179, 215] on input "Search Form" at bounding box center [359, 220] width 444 height 20
paste input "[PERSON_NAME]"
type input "[PERSON_NAME]"
drag, startPoint x: 170, startPoint y: 188, endPoint x: 196, endPoint y: 203, distance: 29.7
click at [170, 188] on input "Search Form" at bounding box center [366, 195] width 459 height 20
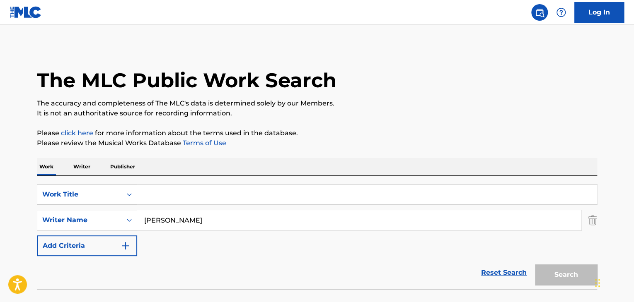
paste input "AMEAME FUREFURE"
click at [559, 277] on button "Search" at bounding box center [566, 275] width 62 height 21
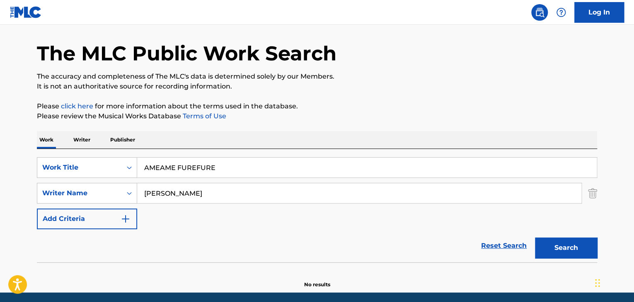
scroll to position [57, 0]
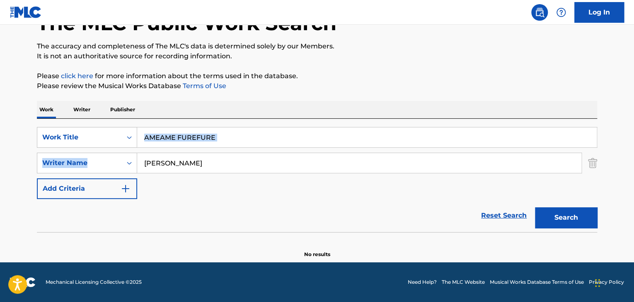
drag, startPoint x: 274, startPoint y: 149, endPoint x: 78, endPoint y: 126, distance: 197.3
click at [78, 126] on div "SearchWithCriteriad337ca17-6685-4736-b0af-8d9c72d9ec5e Work Title AMEAME FUREFU…" at bounding box center [317, 176] width 560 height 114
drag, startPoint x: 241, startPoint y: 150, endPoint x: 252, endPoint y: 144, distance: 12.0
click at [242, 150] on div "SearchWithCriteriad337ca17-6685-4736-b0af-8d9c72d9ec5e Work Title AMEAME FUREFU…" at bounding box center [317, 163] width 560 height 72
drag, startPoint x: 263, startPoint y: 136, endPoint x: 43, endPoint y: 131, distance: 220.1
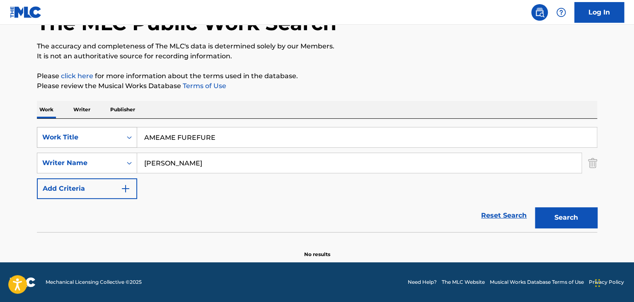
click at [46, 131] on div "SearchWithCriteriad337ca17-6685-4736-b0af-8d9c72d9ec5e Work Title AMEAME FUREFU…" at bounding box center [317, 137] width 560 height 21
paste input "あめあめ、ふれふれ"
click at [568, 218] on button "Search" at bounding box center [566, 218] width 62 height 21
drag, startPoint x: 225, startPoint y: 133, endPoint x: 0, endPoint y: 115, distance: 226.1
click at [0, 115] on main "The MLC Public Work Search The accuracy and completeness of The MLC's data is d…" at bounding box center [317, 115] width 634 height 295
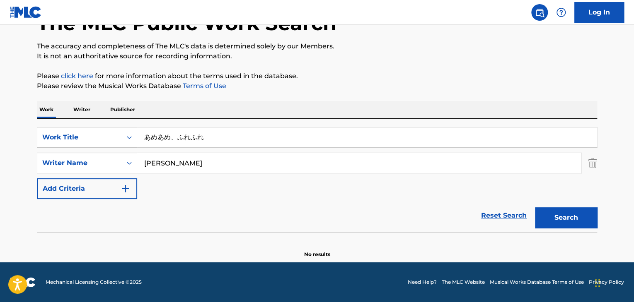
paste input "Rain, rain, flutter"
type input "Rain, rain, flutter"
click at [563, 220] on button "Search" at bounding box center [566, 218] width 62 height 21
click at [81, 110] on p "Writer" at bounding box center [82, 109] width 22 height 17
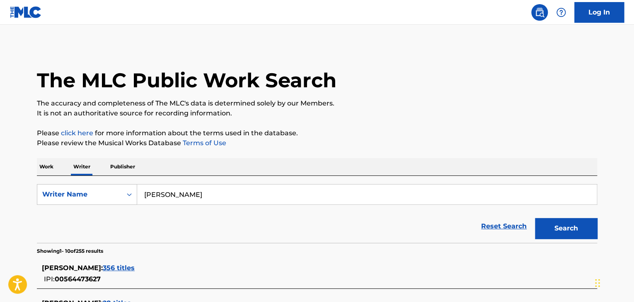
drag, startPoint x: 243, startPoint y: 191, endPoint x: 0, endPoint y: 152, distance: 246.3
paste input "[PERSON_NAME]"
type input "[PERSON_NAME]"
click at [562, 230] on button "Search" at bounding box center [566, 228] width 62 height 21
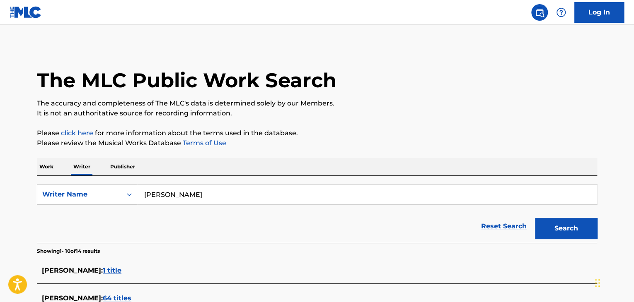
drag, startPoint x: 33, startPoint y: 159, endPoint x: 39, endPoint y: 162, distance: 7.1
click at [54, 167] on p "Work" at bounding box center [46, 166] width 19 height 17
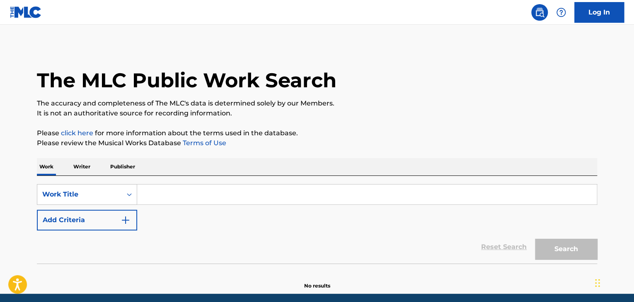
click at [186, 193] on input "Search Form" at bounding box center [366, 195] width 459 height 20
paste input "CHOUKANOUTA"
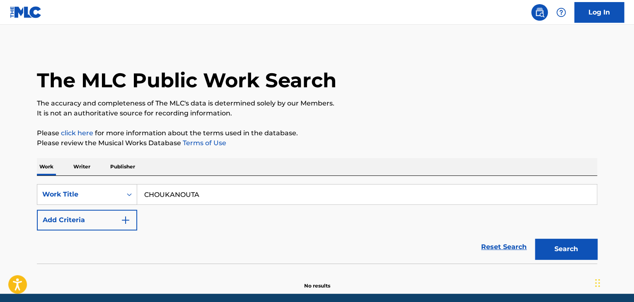
type input "CHOUKANOUTA"
click at [103, 209] on div "SearchWithCriteriad337ca17-6685-4736-b0af-8d9c72d9ec5e Work Title CHOUKANOUTA A…" at bounding box center [317, 207] width 560 height 46
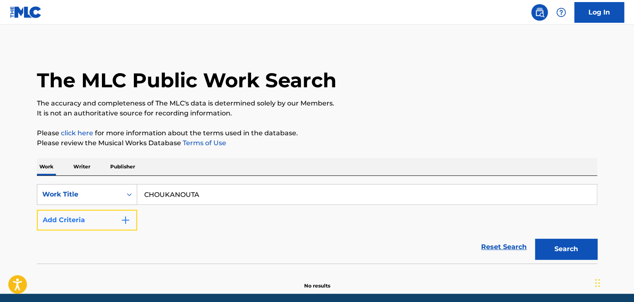
click at [122, 215] on button "Add Criteria" at bounding box center [87, 220] width 100 height 21
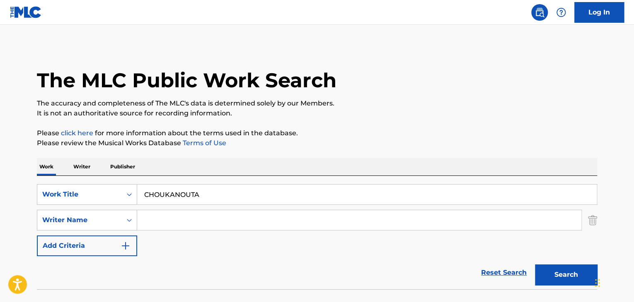
click at [206, 216] on input "Search Form" at bounding box center [359, 220] width 444 height 20
type input "pano"
click at [535, 265] on button "Search" at bounding box center [566, 275] width 62 height 21
click at [85, 167] on p "Writer" at bounding box center [82, 166] width 22 height 17
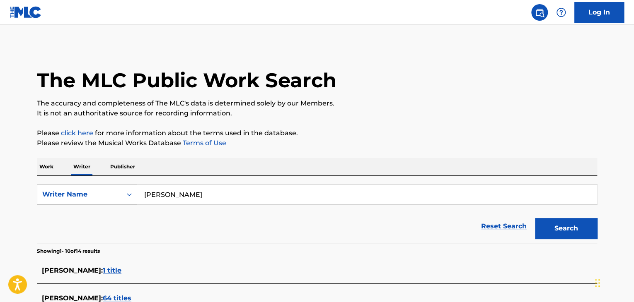
drag, startPoint x: 94, startPoint y: 191, endPoint x: 59, endPoint y: 188, distance: 34.9
click at [60, 188] on div "SearchWithCriteriabd109556-42c3-4143-a03c-7751521ff1bb Writer Name [PERSON_NAME]" at bounding box center [317, 194] width 560 height 21
paste input "Hinatana"
click at [580, 234] on button "Search" at bounding box center [566, 228] width 62 height 21
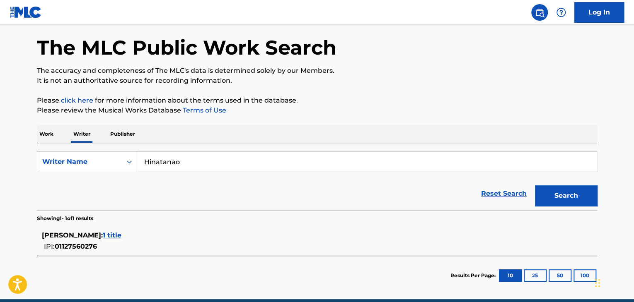
scroll to position [69, 0]
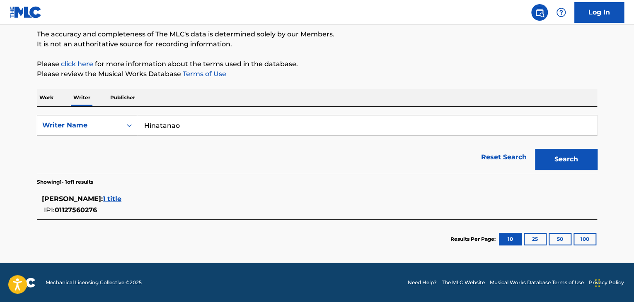
click at [121, 198] on span "1 title" at bounding box center [112, 199] width 19 height 8
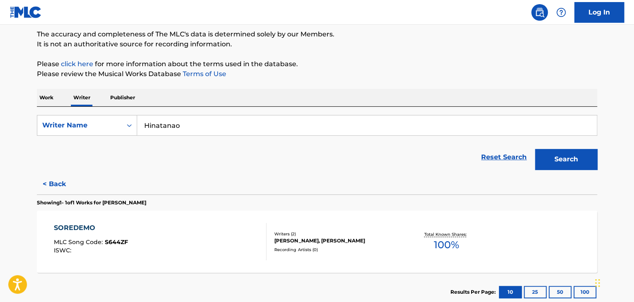
click at [210, 128] on input "Hinatanao" at bounding box center [366, 126] width 459 height 20
click at [204, 151] on div "Reset Search Search" at bounding box center [317, 157] width 560 height 33
drag, startPoint x: 207, startPoint y: 120, endPoint x: 31, endPoint y: 103, distance: 176.5
click at [33, 103] on div "The MLC Public Work Search The accuracy and completeness of The MLC's data is d…" at bounding box center [317, 144] width 580 height 336
paste input "[PERSON_NAME]"
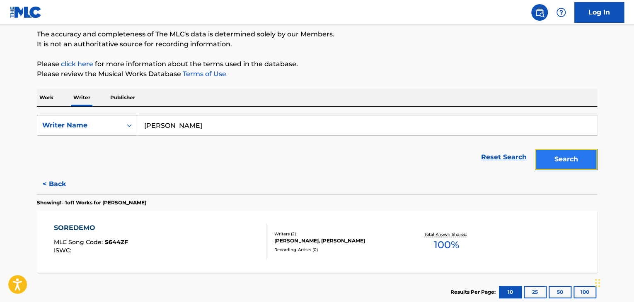
click at [552, 162] on button "Search" at bounding box center [566, 159] width 62 height 21
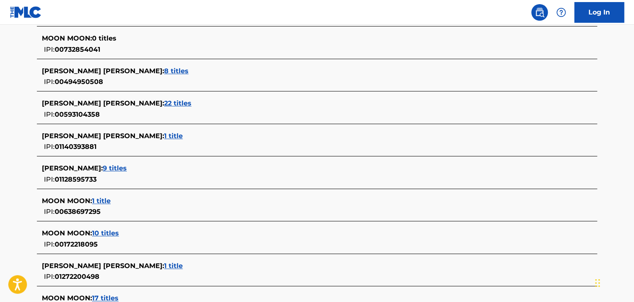
scroll to position [293, 0]
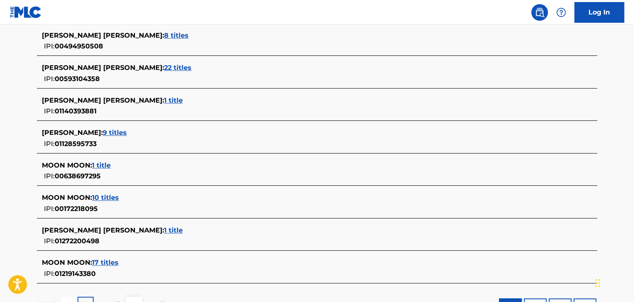
click at [105, 132] on span "9 titles" at bounding box center [115, 133] width 24 height 8
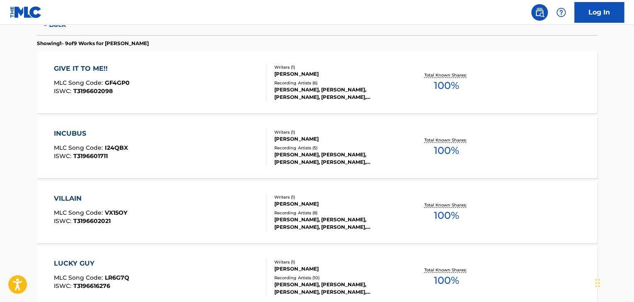
scroll to position [0, 0]
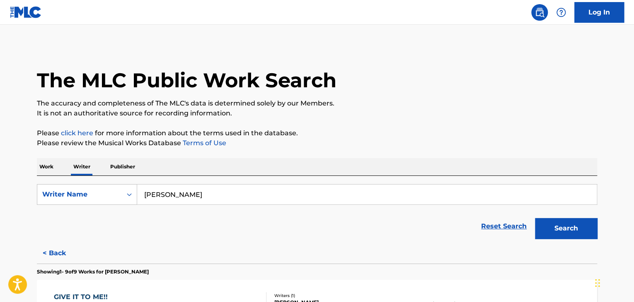
click at [213, 215] on div "Reset Search Search" at bounding box center [317, 226] width 560 height 33
drag, startPoint x: 220, startPoint y: 191, endPoint x: 0, endPoint y: 167, distance: 221.0
paste input "[PERSON_NAME]"
type input "[PERSON_NAME]"
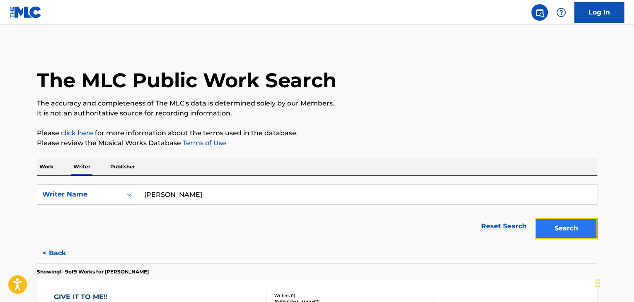
click at [559, 232] on button "Search" at bounding box center [566, 228] width 62 height 21
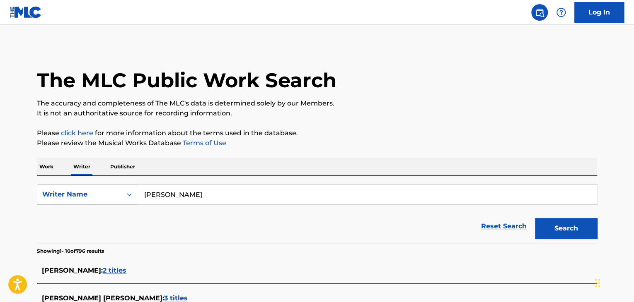
drag, startPoint x: 232, startPoint y: 203, endPoint x: 131, endPoint y: 201, distance: 101.5
click at [133, 202] on div "SearchWithCriteriabd109556-42c3-4143-a03c-7751521ff1bb Writer Name [PERSON_NAME]" at bounding box center [317, 194] width 560 height 21
drag, startPoint x: 46, startPoint y: 169, endPoint x: 54, endPoint y: 168, distance: 7.9
click at [46, 169] on p "Work" at bounding box center [46, 166] width 19 height 17
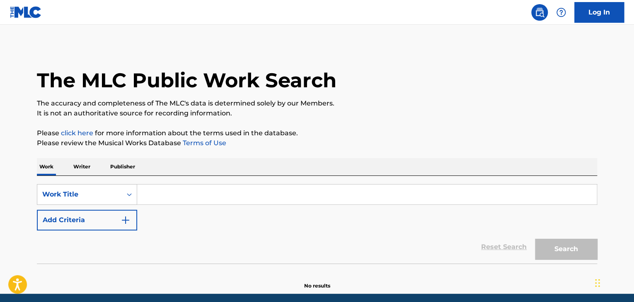
click at [160, 201] on input "Search Form" at bounding box center [366, 195] width 459 height 20
paste input "[PERSON_NAME]"
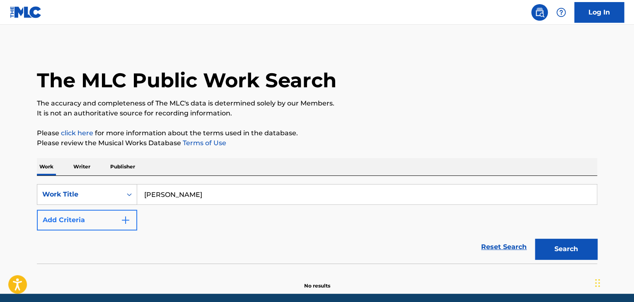
type input "[PERSON_NAME]"
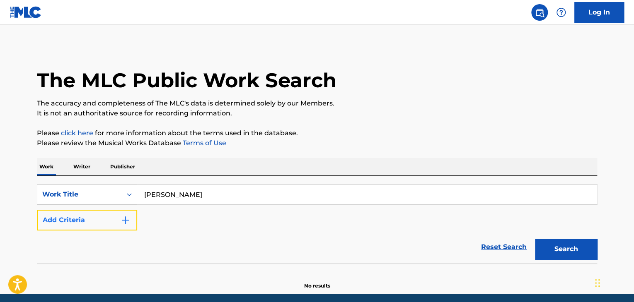
click at [102, 225] on button "Add Criteria" at bounding box center [87, 220] width 100 height 21
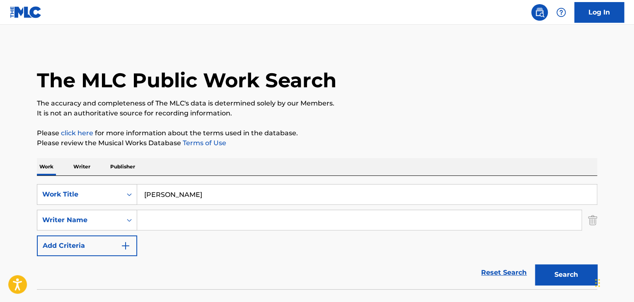
click at [199, 212] on input "Search Form" at bounding box center [359, 220] width 444 height 20
paste input "[PERSON_NAME]"
type input "[PERSON_NAME]"
drag, startPoint x: 234, startPoint y: 201, endPoint x: 94, endPoint y: 194, distance: 139.4
click at [94, 194] on div "SearchWithCriteriad337ca17-6685-4736-b0af-8d9c72d9ec5e Work Title [PERSON_NAME]" at bounding box center [317, 194] width 560 height 21
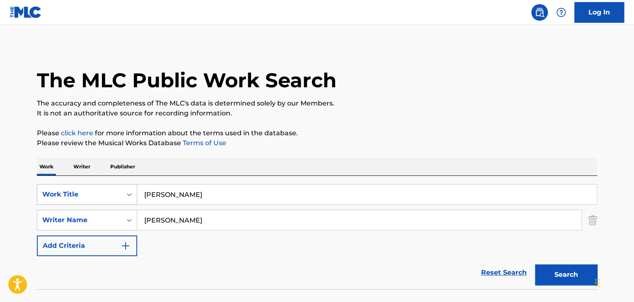
paste input "SONOSAKINIMATSUMONOHA"
click at [550, 270] on button "Search" at bounding box center [566, 275] width 62 height 21
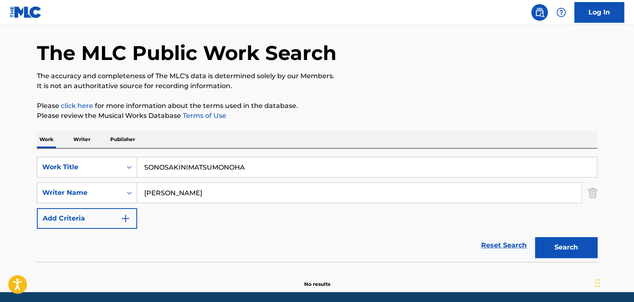
scroll to position [57, 0]
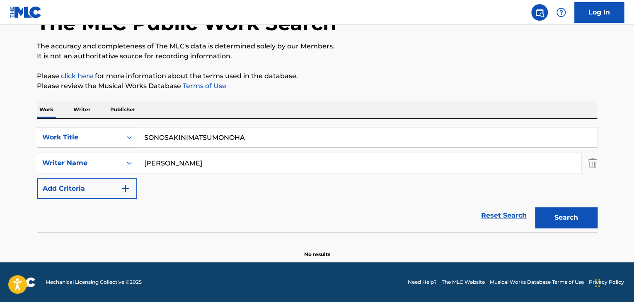
drag, startPoint x: 126, startPoint y: 138, endPoint x: 30, endPoint y: 128, distance: 96.6
click at [39, 131] on div "SearchWithCriteriad337ca17-6685-4736-b0af-8d9c72d9ec5e Work Title SONOSAKINIMAT…" at bounding box center [317, 137] width 560 height 21
paste input "その先に待つものは"
click at [575, 217] on button "Search" at bounding box center [566, 218] width 62 height 21
drag, startPoint x: 93, startPoint y: 129, endPoint x: 22, endPoint y: 125, distance: 71.8
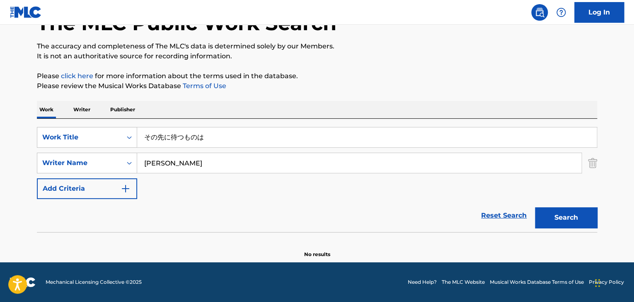
click at [22, 125] on main "The MLC Public Work Search The accuracy and completeness of The MLC's data is d…" at bounding box center [317, 115] width 634 height 295
paste input "SONOSAKINIMATSUMONOHA"
type input "SONOSAKINIMATSUMONOHA"
click at [579, 217] on button "Search" at bounding box center [566, 218] width 62 height 21
click at [84, 104] on p "Writer" at bounding box center [82, 109] width 22 height 17
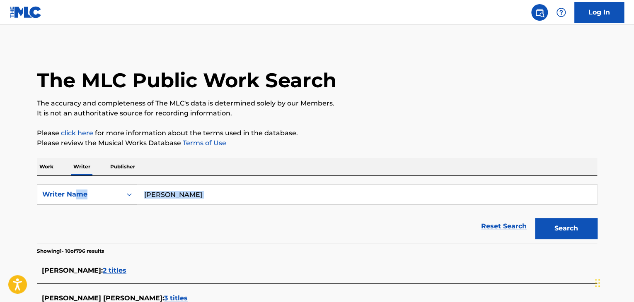
drag, startPoint x: 77, startPoint y: 195, endPoint x: 69, endPoint y: 194, distance: 7.9
click at [69, 194] on form "SearchWithCriteriabd109556-42c3-4143-a03c-7751521ff1bb Writer Name [PERSON_NAME…" at bounding box center [317, 213] width 560 height 59
click at [249, 212] on div "Reset Search Search" at bounding box center [317, 226] width 560 height 33
drag, startPoint x: 215, startPoint y: 193, endPoint x: 33, endPoint y: 177, distance: 183.0
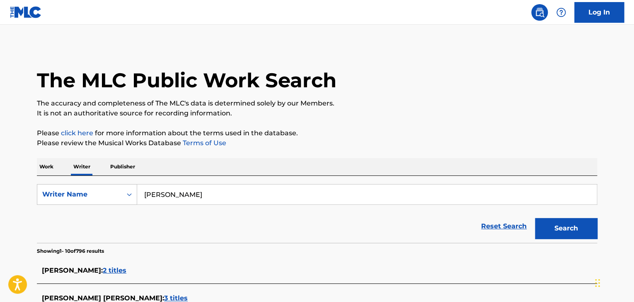
paste input "San"
click at [560, 222] on button "Search" at bounding box center [566, 228] width 62 height 21
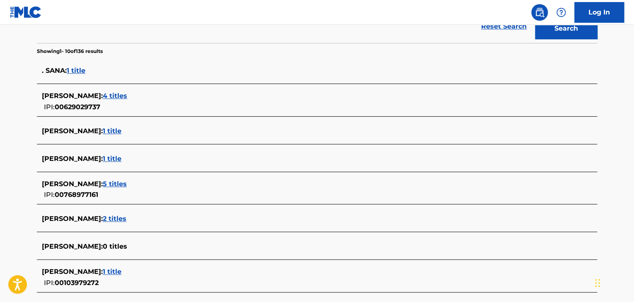
scroll to position [88, 0]
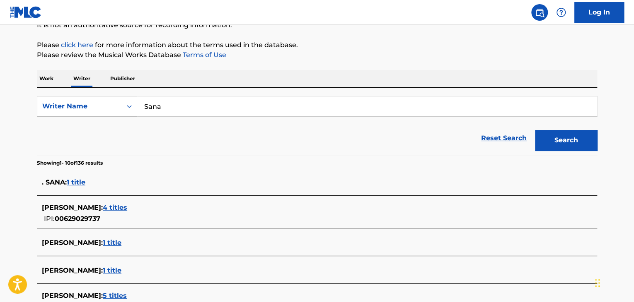
drag, startPoint x: 169, startPoint y: 104, endPoint x: 102, endPoint y: 99, distance: 67.8
click at [102, 99] on div "SearchWithCriteriabd109556-42c3-4143-a03c-7751521ff1bb Writer Name [PERSON_NAME]" at bounding box center [317, 106] width 560 height 21
paste input "[PERSON_NAME]"
type input "[PERSON_NAME]"
click at [554, 137] on button "Search" at bounding box center [566, 140] width 62 height 21
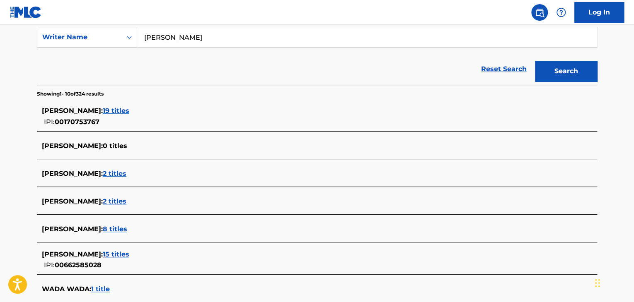
scroll to position [83, 0]
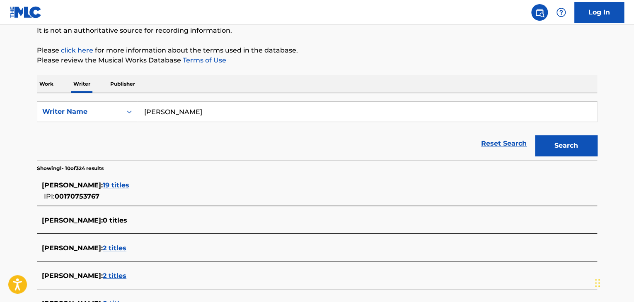
click at [43, 87] on p "Work" at bounding box center [46, 83] width 19 height 17
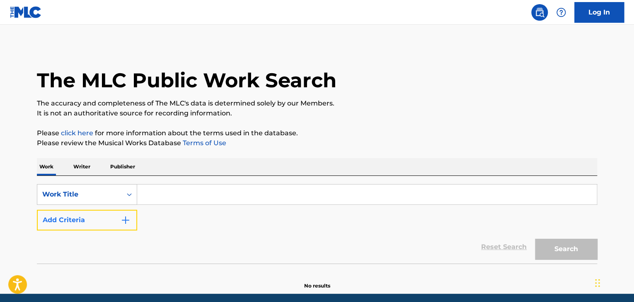
click at [114, 214] on button "Add Criteria" at bounding box center [87, 220] width 100 height 21
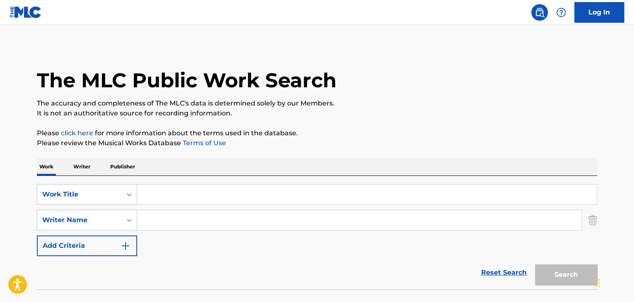
click at [196, 227] on input "Search Form" at bounding box center [359, 220] width 444 height 20
paste input "[PERSON_NAME]"
type input "[PERSON_NAME]"
click at [247, 206] on div "SearchWithCriteriad337ca17-6685-4736-b0af-8d9c72d9ec5e Work Title SearchWithCri…" at bounding box center [317, 220] width 560 height 72
click at [250, 202] on input "Search Form" at bounding box center [366, 195] width 459 height 20
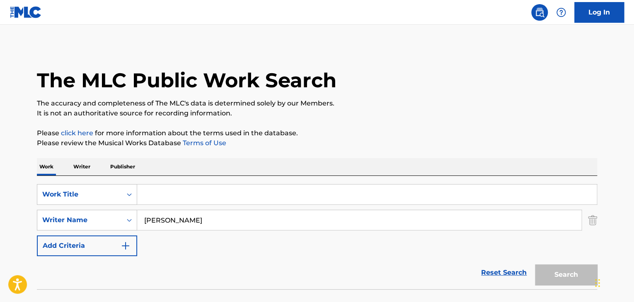
paste input "PICHIKAATO"
click at [590, 278] on button "Search" at bounding box center [566, 275] width 62 height 21
drag, startPoint x: 216, startPoint y: 198, endPoint x: 71, endPoint y: 179, distance: 146.2
click at [77, 179] on div "SearchWithCriteriad337ca17-6685-4736-b0af-8d9c72d9ec5e Work Title PICHIKAATO Se…" at bounding box center [317, 233] width 560 height 114
paste input "ピチカート"
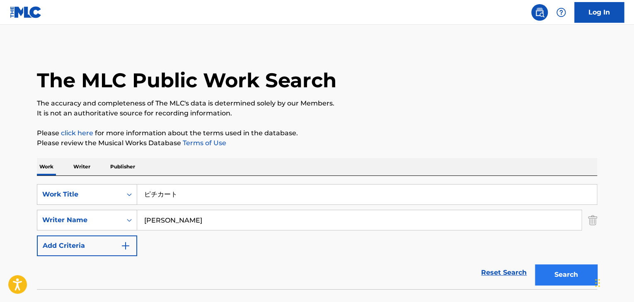
type input "ピチカート"
click at [567, 283] on button "Search" at bounding box center [566, 275] width 62 height 21
click at [74, 167] on p "Writer" at bounding box center [82, 166] width 22 height 17
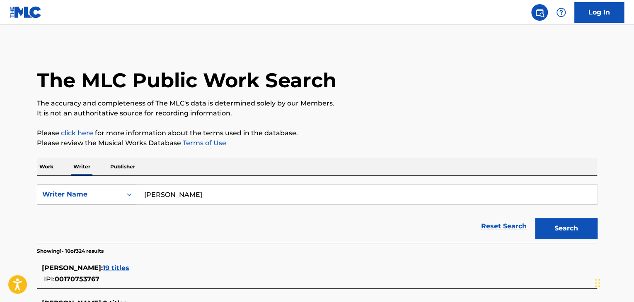
drag, startPoint x: 237, startPoint y: 197, endPoint x: 44, endPoint y: 193, distance: 193.1
click at [89, 195] on div "SearchWithCriteriabd109556-42c3-4143-a03c-7751521ff1bb Writer Name [PERSON_NAME]" at bounding box center [317, 194] width 560 height 21
paste input "Shino"
type input "Shinoda"
click at [535, 218] on button "Search" at bounding box center [566, 228] width 62 height 21
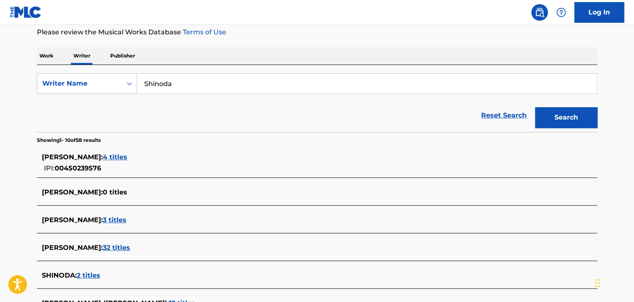
scroll to position [124, 0]
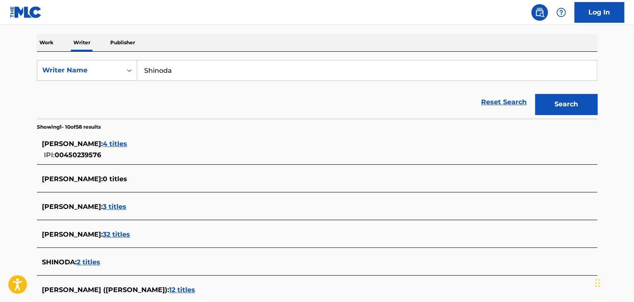
click at [46, 44] on p "Work" at bounding box center [46, 42] width 19 height 17
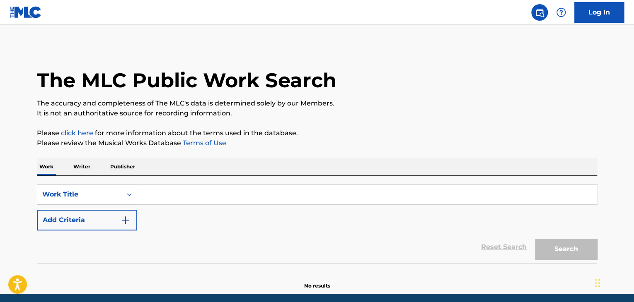
click at [186, 190] on input "Search Form" at bounding box center [366, 195] width 459 height 20
paste input "1960"
type input "1960"
click at [580, 247] on button "Search" at bounding box center [566, 249] width 62 height 21
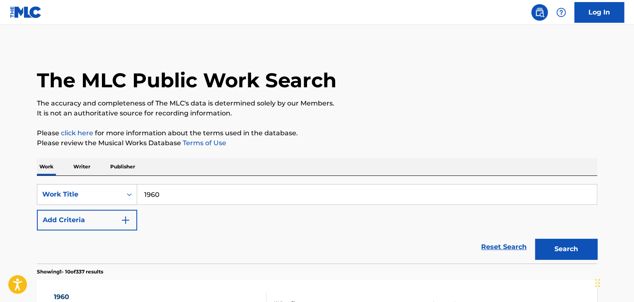
click at [70, 165] on div "Work Writer Publisher" at bounding box center [317, 166] width 560 height 17
click at [82, 164] on p "Writer" at bounding box center [82, 166] width 22 height 17
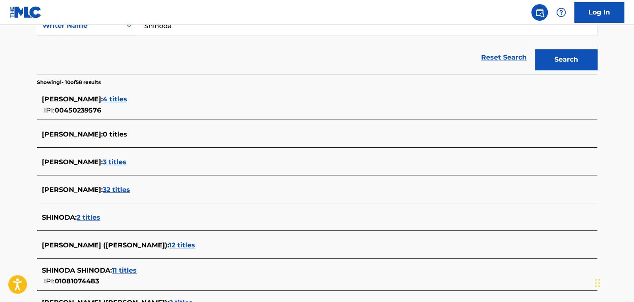
scroll to position [124, 0]
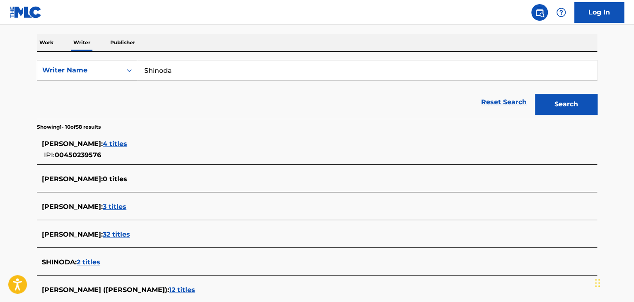
drag, startPoint x: 190, startPoint y: 75, endPoint x: 139, endPoint y: 57, distance: 53.5
click at [139, 57] on div "SearchWithCriteriabd109556-42c3-4143-a03c-7751521ff1bb Writer Name Shinoda Rese…" at bounding box center [317, 85] width 560 height 67
click at [51, 40] on p "Work" at bounding box center [46, 42] width 19 height 17
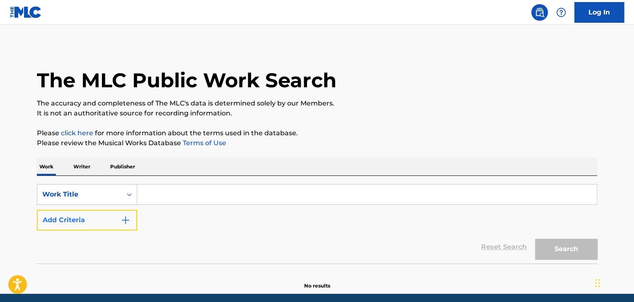
click at [131, 220] on button "Add Criteria" at bounding box center [87, 220] width 100 height 21
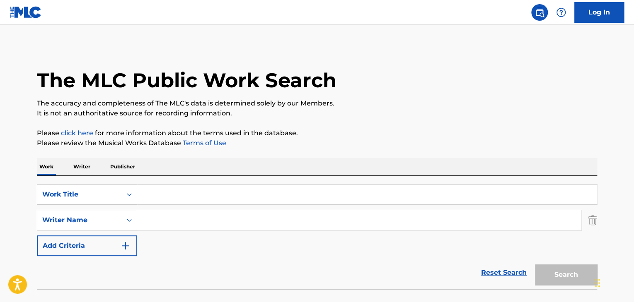
click at [174, 221] on input "Search Form" at bounding box center [359, 220] width 444 height 20
paste input "Shinoda"
paste input "1960"
type input "Shinoda1960"
click at [184, 192] on input "Search Form" at bounding box center [366, 195] width 459 height 20
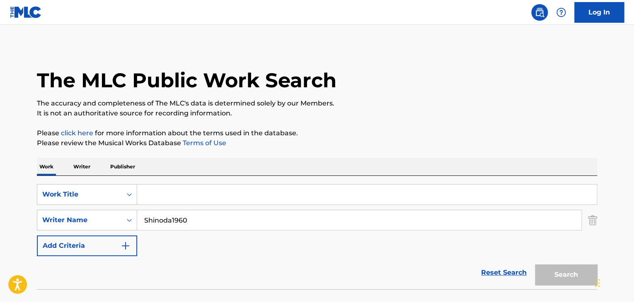
paste input "1960"
type input "1960"
drag, startPoint x: 174, startPoint y: 222, endPoint x: 351, endPoint y: 223, distance: 176.5
click at [348, 224] on input "Shinoda1960" at bounding box center [359, 220] width 444 height 20
type input "Shinoda"
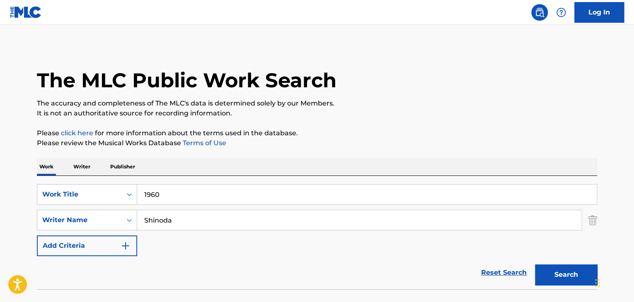
click at [535, 265] on button "Search" at bounding box center [566, 275] width 62 height 21
click at [83, 166] on p "Writer" at bounding box center [82, 166] width 22 height 17
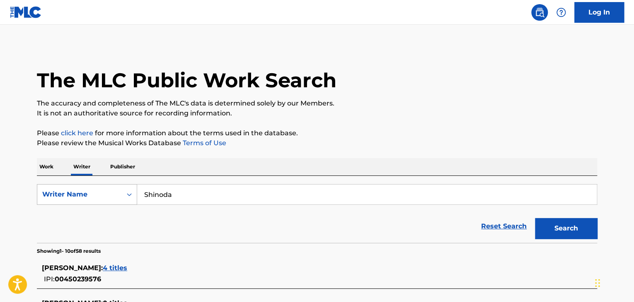
drag, startPoint x: 184, startPoint y: 199, endPoint x: 116, endPoint y: 198, distance: 67.5
click at [117, 198] on div "SearchWithCriteriabd109556-42c3-4143-a03c-7751521ff1bb Writer Name [PERSON_NAME]" at bounding box center [317, 194] width 560 height 21
paste input "[PERSON_NAME]"
type input "[PERSON_NAME]"
click at [566, 225] on button "Search" at bounding box center [566, 228] width 62 height 21
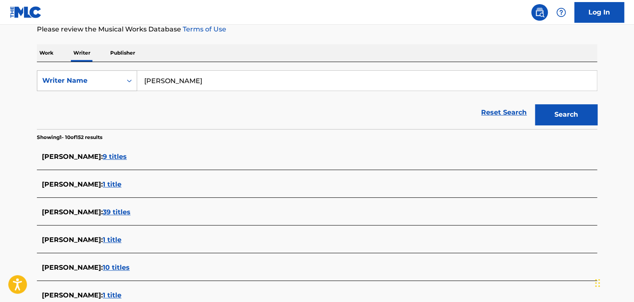
scroll to position [111, 0]
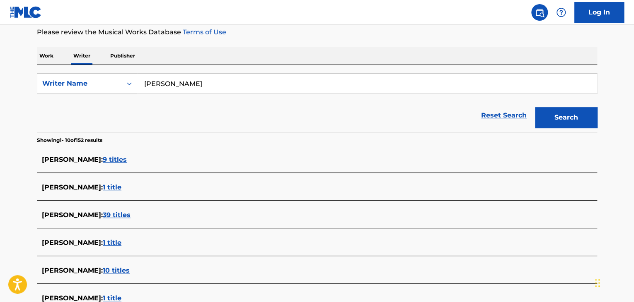
click at [41, 59] on p "Work" at bounding box center [46, 55] width 19 height 17
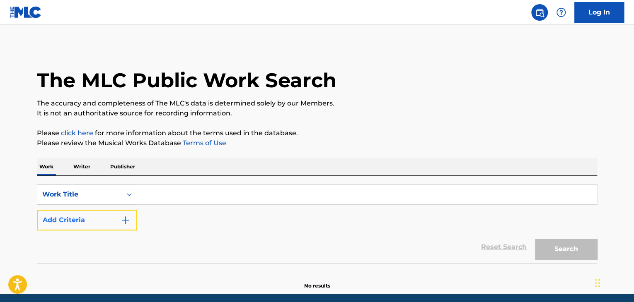
click at [124, 223] on img "Search Form" at bounding box center [126, 220] width 10 height 10
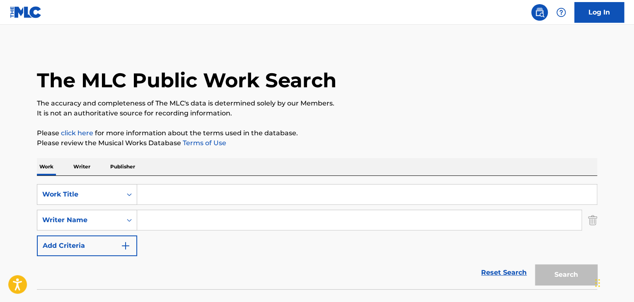
click at [179, 221] on input "Search Form" at bounding box center [359, 220] width 444 height 20
paste input "[PERSON_NAME]"
type input "[PERSON_NAME]"
click at [177, 193] on input "Search Form" at bounding box center [366, 195] width 459 height 20
paste input "宝石をあげる"
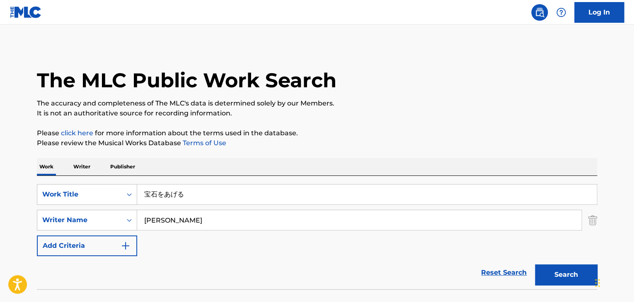
click at [351, 261] on div "Reset Search Search" at bounding box center [317, 272] width 560 height 33
click at [577, 274] on button "Search" at bounding box center [566, 275] width 62 height 21
drag, startPoint x: 128, startPoint y: 190, endPoint x: 0, endPoint y: 158, distance: 131.9
click at [0, 166] on main "The MLC Public Work Search The accuracy and completeness of The MLC's data is d…" at bounding box center [317, 172] width 634 height 295
paste input "HOUSEKIOAGERU"
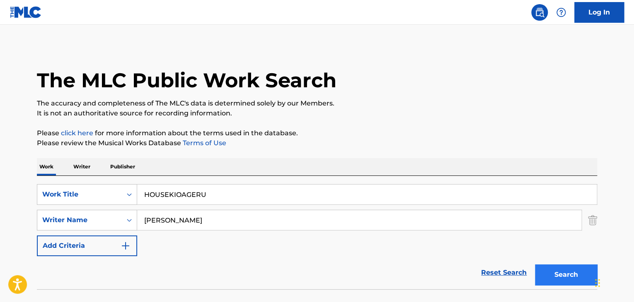
type input "HOUSEKIOAGERU"
click at [561, 276] on button "Search" at bounding box center [566, 275] width 62 height 21
click at [87, 169] on p "Writer" at bounding box center [82, 166] width 22 height 17
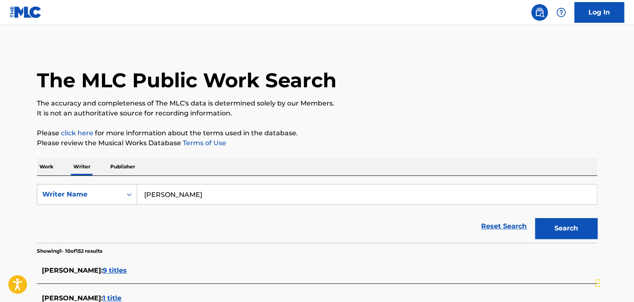
drag, startPoint x: 230, startPoint y: 190, endPoint x: 33, endPoint y: 163, distance: 198.2
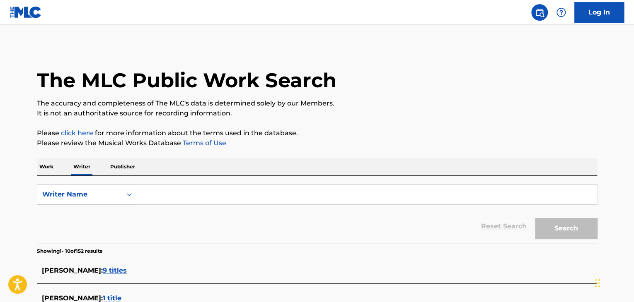
paste input "[PERSON_NAME]"
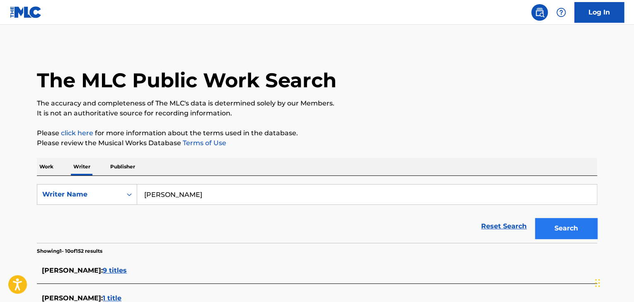
type input "[PERSON_NAME]"
click at [574, 232] on button "Search" at bounding box center [566, 228] width 62 height 21
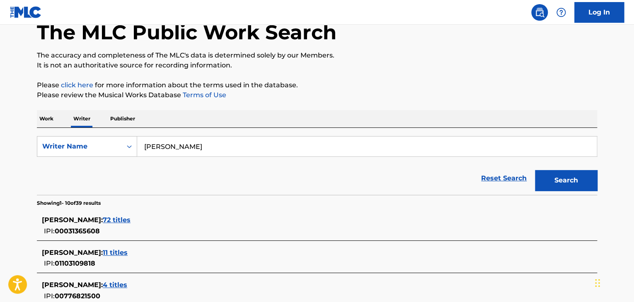
scroll to position [127, 0]
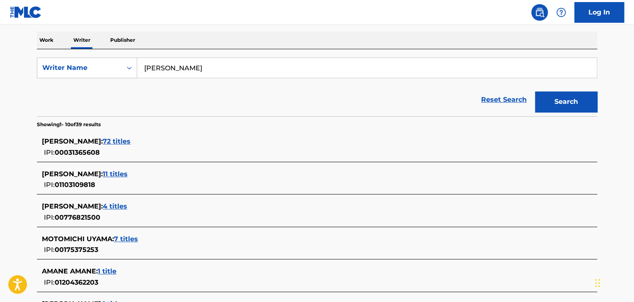
click at [46, 38] on p "Work" at bounding box center [46, 39] width 19 height 17
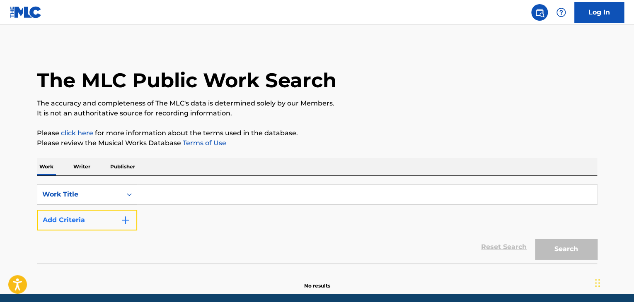
click at [118, 222] on button "Add Criteria" at bounding box center [87, 220] width 100 height 21
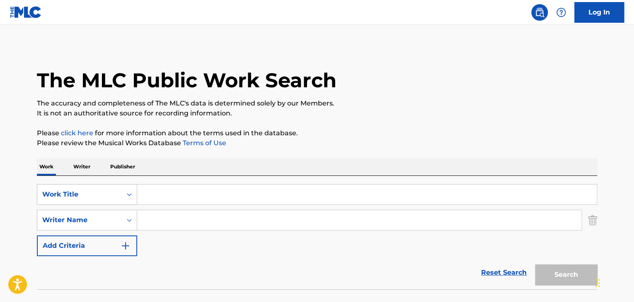
click at [171, 226] on input "Search Form" at bounding box center [359, 220] width 444 height 20
paste input "[PERSON_NAME]"
type input "[PERSON_NAME]"
click at [164, 185] on input "Search Form" at bounding box center [366, 195] width 459 height 20
paste input "ANATANOKIRYUU"
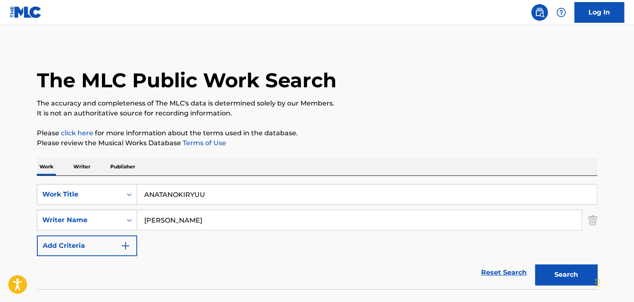
drag, startPoint x: 336, startPoint y: 257, endPoint x: 468, endPoint y: 254, distance: 131.4
click at [356, 256] on form "SearchWithCriteriad337ca17-6685-4736-b0af-8d9c72d9ec5e Work Title ANATANOKIRYUU…" at bounding box center [317, 236] width 560 height 105
click at [573, 279] on button "Search" at bounding box center [566, 275] width 62 height 21
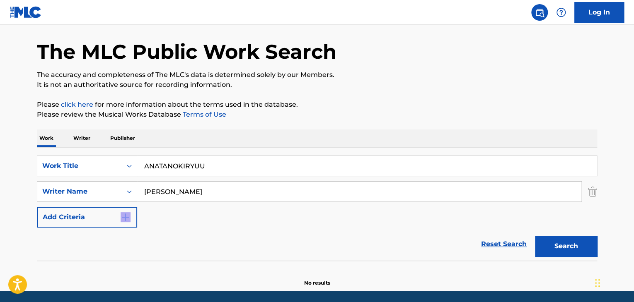
scroll to position [57, 0]
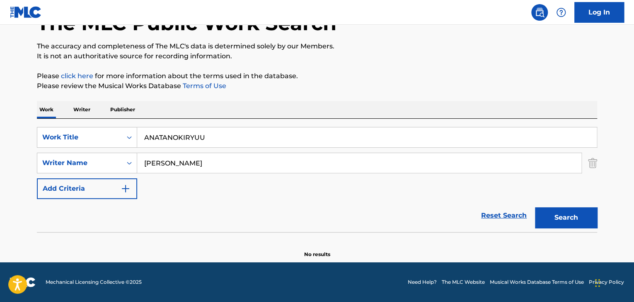
drag, startPoint x: 249, startPoint y: 133, endPoint x: 0, endPoint y: 124, distance: 248.8
click at [0, 125] on main "The MLC Public Work Search The accuracy and completeness of The MLC's data is d…" at bounding box center [317, 115] width 634 height 295
paste input "あなたの気流"
type input "あなたの気流"
click at [585, 218] on button "Search" at bounding box center [566, 218] width 62 height 21
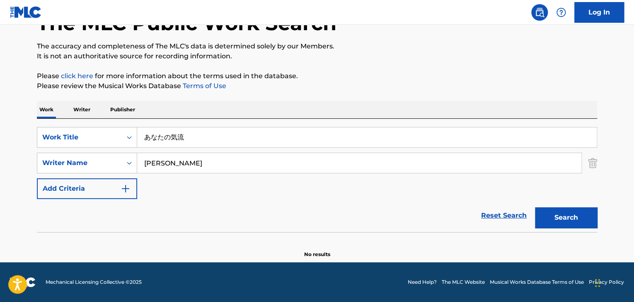
click at [94, 111] on div "Work Writer Publisher" at bounding box center [317, 109] width 560 height 17
click at [88, 109] on p "Writer" at bounding box center [82, 109] width 22 height 17
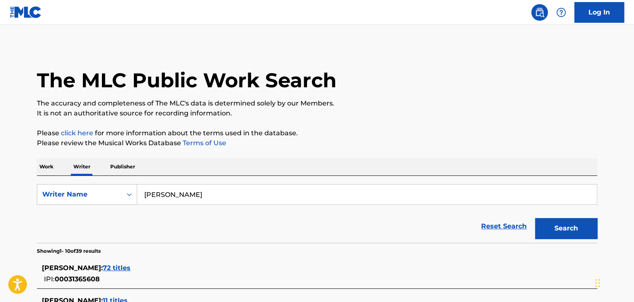
drag, startPoint x: 238, startPoint y: 187, endPoint x: 72, endPoint y: 176, distance: 166.5
click at [73, 176] on div "SearchWithCriteriabd109556-42c3-4143-a03c-7751521ff1bb Writer Name [PERSON_NAME…" at bounding box center [317, 209] width 560 height 67
paste input "Chizuru Oki"
click at [580, 221] on button "Search" at bounding box center [566, 228] width 62 height 21
click at [75, 164] on p "Writer" at bounding box center [82, 166] width 22 height 17
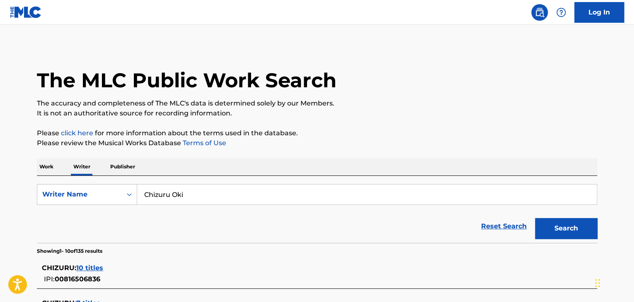
click at [230, 209] on form "SearchWithCriteriabd109556-42c3-4143-a03c-7751521ff1bb Writer Name [PERSON_NAME…" at bounding box center [317, 213] width 560 height 59
click at [225, 218] on div "Reset Search Search" at bounding box center [317, 226] width 560 height 33
click at [189, 189] on input "Chizuru Oki" at bounding box center [366, 195] width 459 height 20
click at [111, 188] on div "SearchWithCriteriabd109556-42c3-4143-a03c-7751521ff1bb Writer Name [PERSON_NAME]" at bounding box center [317, 194] width 560 height 21
paste input "[PERSON_NAME]"
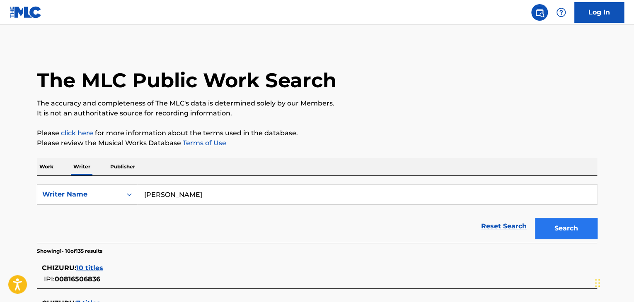
type input "[PERSON_NAME]"
click at [562, 228] on button "Search" at bounding box center [566, 228] width 62 height 21
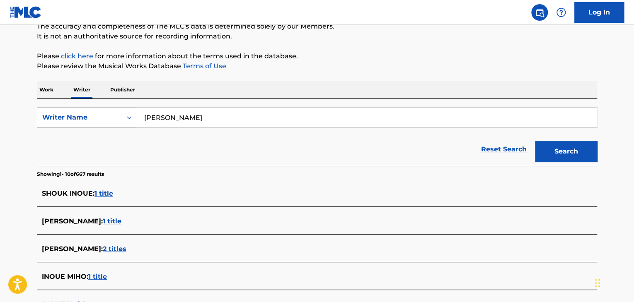
scroll to position [76, 0]
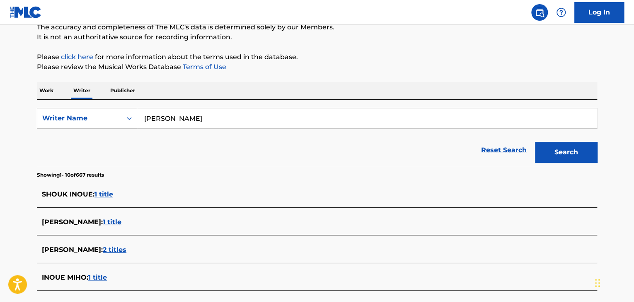
click at [51, 129] on form "SearchWithCriteriabd109556-42c3-4143-a03c-7751521ff1bb Writer Name [PERSON_NAME…" at bounding box center [317, 137] width 560 height 59
click at [51, 87] on p "Work" at bounding box center [46, 90] width 19 height 17
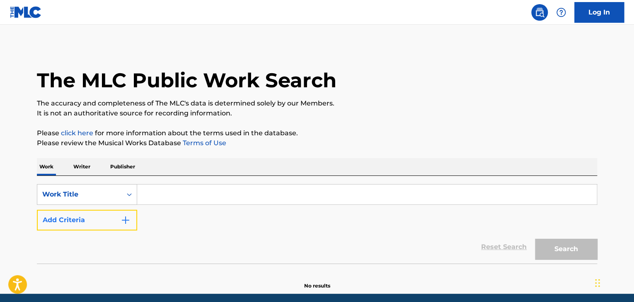
click at [109, 222] on button "Add Criteria" at bounding box center [87, 220] width 100 height 21
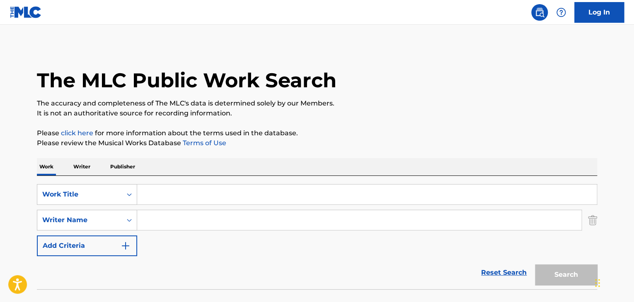
click at [217, 222] on input "Search Form" at bounding box center [359, 220] width 444 height 20
paste input "[PERSON_NAME]"
type input "[PERSON_NAME]"
click at [161, 191] on input "Search Form" at bounding box center [366, 195] width 459 height 20
paste input "SADISTIC BRAVER"
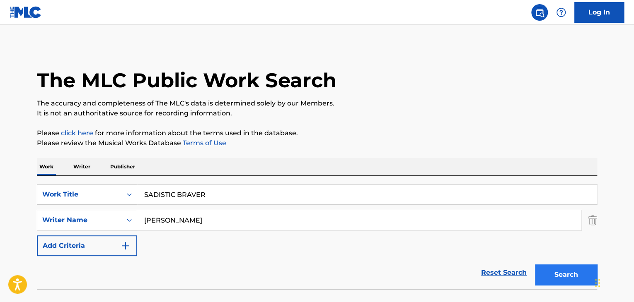
type input "SADISTIC BRAVER"
click at [573, 281] on button "Search" at bounding box center [566, 275] width 62 height 21
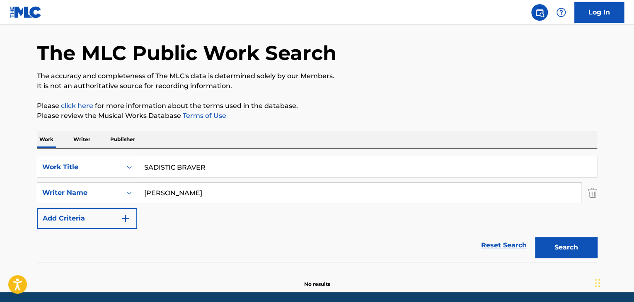
scroll to position [41, 0]
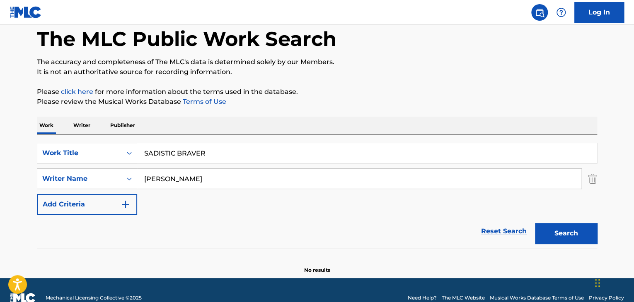
click at [63, 123] on div "Work Writer Publisher" at bounding box center [317, 125] width 560 height 17
click at [87, 126] on p "Writer" at bounding box center [82, 125] width 22 height 17
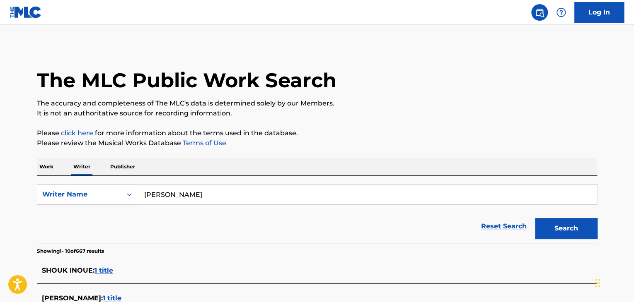
drag, startPoint x: 239, startPoint y: 196, endPoint x: 2, endPoint y: 166, distance: 239.3
drag, startPoint x: 216, startPoint y: 191, endPoint x: 46, endPoint y: 176, distance: 170.9
click at [46, 176] on div "SearchWithCriteriabd109556-42c3-4143-a03c-7751521ff1bb Writer Name [PERSON_NAME…" at bounding box center [317, 209] width 560 height 67
paste input "[PERSON_NAME]"
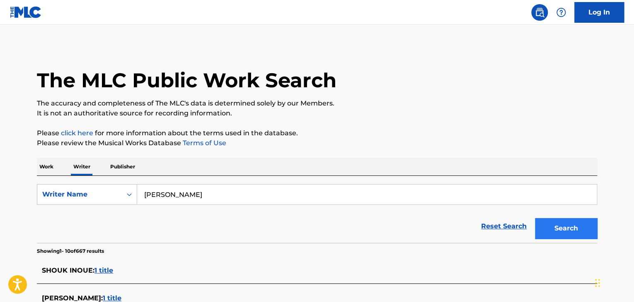
type input "[PERSON_NAME]"
click at [558, 239] on button "Search" at bounding box center [566, 228] width 62 height 21
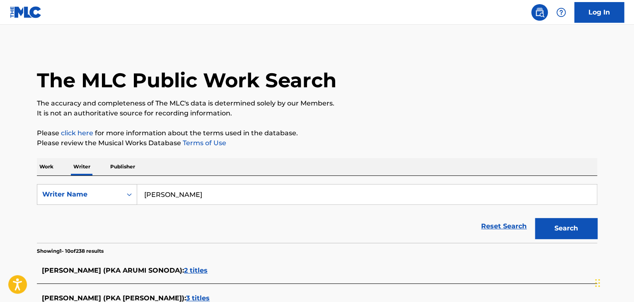
click at [47, 169] on p "Work" at bounding box center [46, 166] width 19 height 17
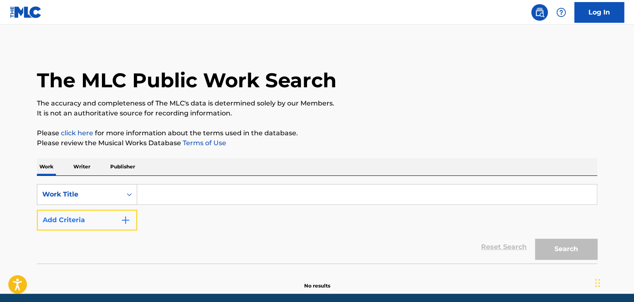
click at [110, 224] on button "Add Criteria" at bounding box center [87, 220] width 100 height 21
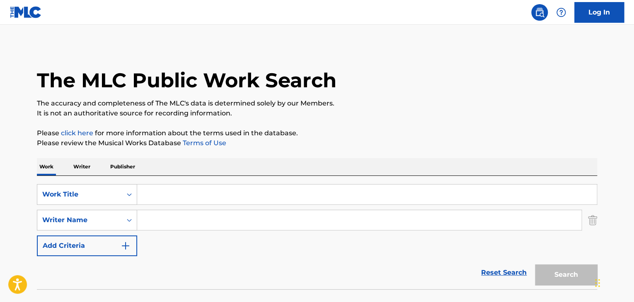
click at [181, 222] on input "Search Form" at bounding box center [359, 220] width 444 height 20
paste input "[PERSON_NAME]"
type input "[PERSON_NAME]"
click at [168, 188] on input "Search Form" at bounding box center [366, 195] width 459 height 20
paste input "MAKAINIKUNRINSESHITOKOYAMINOOU"
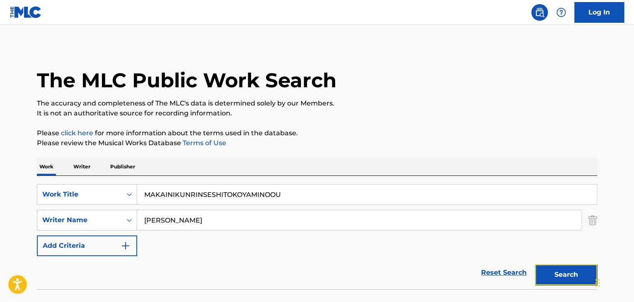
click at [576, 269] on button "Search" at bounding box center [566, 275] width 62 height 21
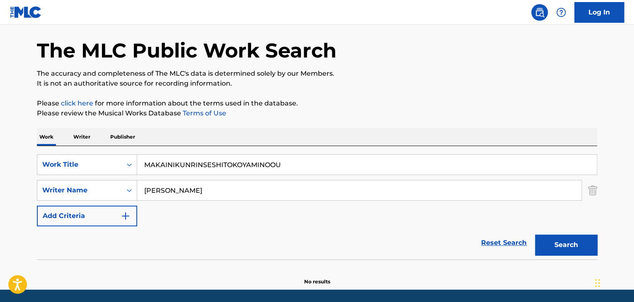
scroll to position [57, 0]
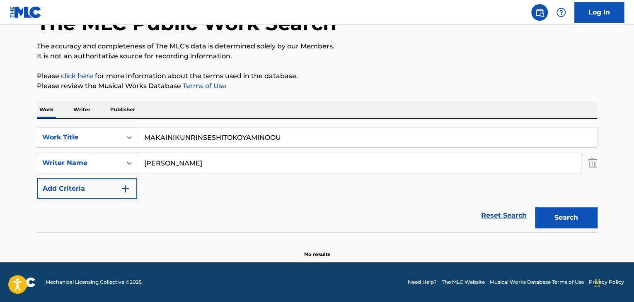
click at [219, 138] on input "MAKAINIKUNRINSESHITOKOYAMINOOU" at bounding box center [366, 138] width 459 height 20
drag, startPoint x: 336, startPoint y: 144, endPoint x: 28, endPoint y: 113, distance: 309.0
click at [31, 114] on div "The MLC Public Work Search The accuracy and completeness of The MLC's data is d…" at bounding box center [317, 123] width 580 height 270
paste input "魔界ニ君臨セシ常闇ノ王"
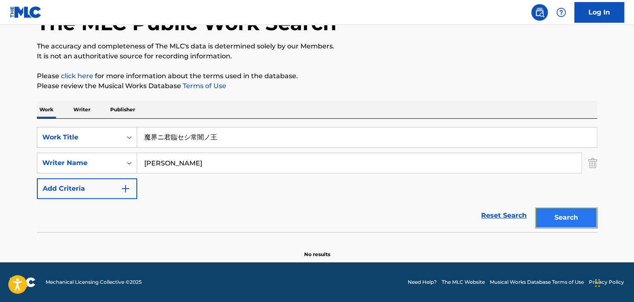
click at [573, 218] on button "Search" at bounding box center [566, 218] width 62 height 21
drag, startPoint x: 259, startPoint y: 139, endPoint x: 11, endPoint y: 114, distance: 249.5
click at [10, 114] on main "The MLC Public Work Search The accuracy and completeness of The MLC's data is d…" at bounding box center [317, 115] width 634 height 295
paste input "Darkness, reigning over the Demon World"
type input "Darkness, reigning over the Demon World"
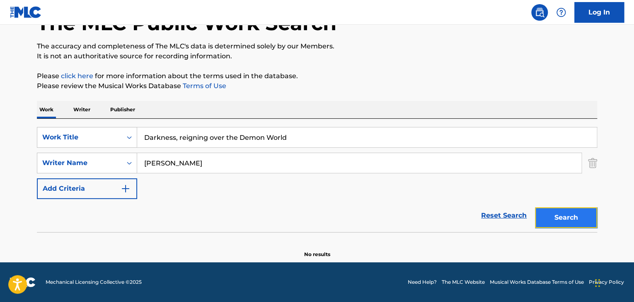
click at [560, 218] on button "Search" at bounding box center [566, 218] width 62 height 21
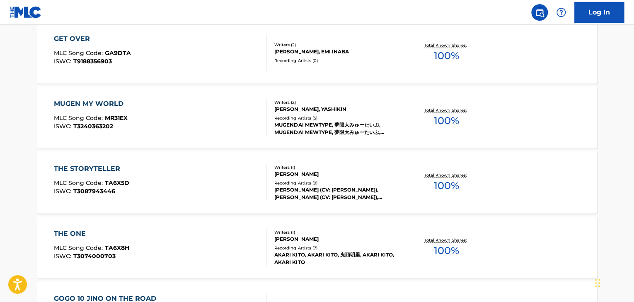
scroll to position [36, 0]
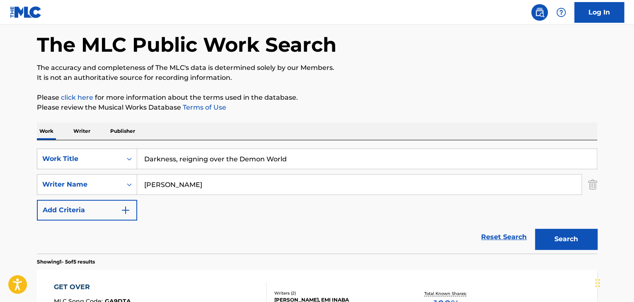
drag, startPoint x: 74, startPoint y: 130, endPoint x: 79, endPoint y: 129, distance: 5.0
click at [75, 130] on p "Writer" at bounding box center [82, 131] width 22 height 17
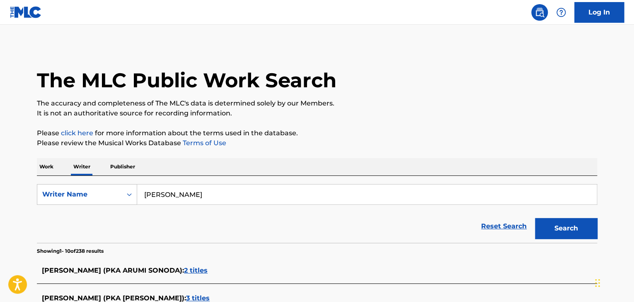
drag, startPoint x: 89, startPoint y: 181, endPoint x: 102, endPoint y: 181, distance: 12.4
click at [55, 179] on div "SearchWithCriteriabd109556-42c3-4143-a03c-7751521ff1bb Writer Name [PERSON_NAME…" at bounding box center [317, 209] width 560 height 67
paste input "[PERSON_NAME]"
type input "[PERSON_NAME]"
click at [555, 225] on button "Search" at bounding box center [566, 228] width 62 height 21
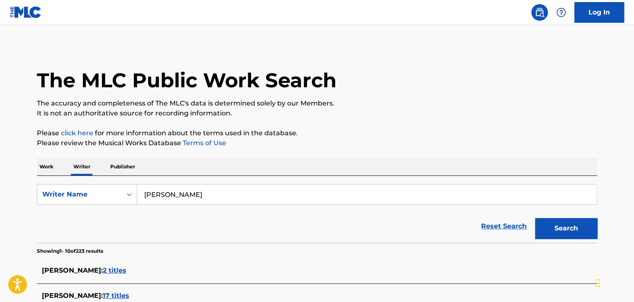
click at [49, 168] on p "Work" at bounding box center [46, 166] width 19 height 17
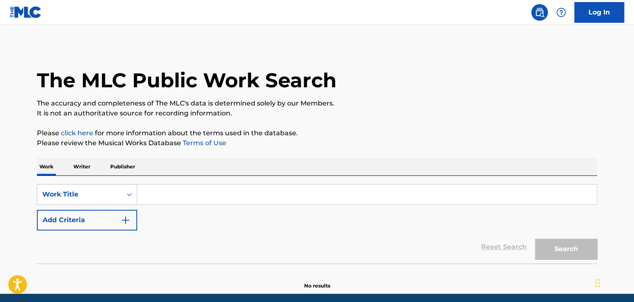
click at [174, 193] on input "Search Form" at bounding box center [366, 195] width 459 height 20
paste input "[PERSON_NAME]"
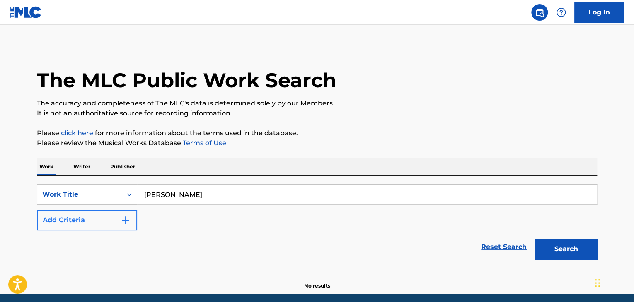
type input "[PERSON_NAME]"
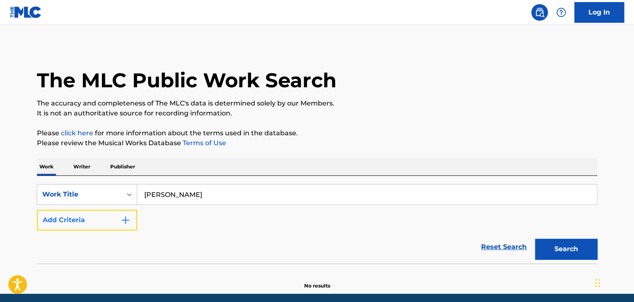
click at [111, 220] on button "Add Criteria" at bounding box center [87, 220] width 100 height 21
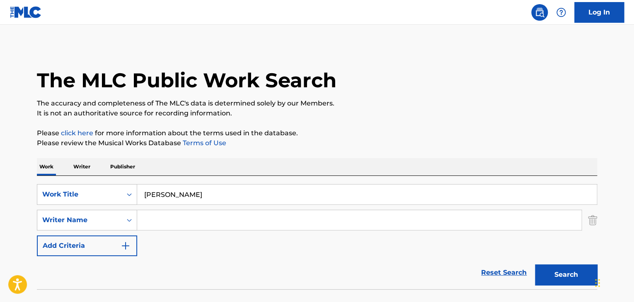
click at [167, 222] on input "Search Form" at bounding box center [359, 220] width 444 height 20
paste input "[PERSON_NAME]"
type input "[PERSON_NAME]"
drag, startPoint x: 101, startPoint y: 186, endPoint x: 111, endPoint y: 189, distance: 10.5
click at [87, 185] on div "SearchWithCriteriad337ca17-6685-4736-b0af-8d9c72d9ec5e Work Title [PERSON_NAME]" at bounding box center [317, 194] width 560 height 21
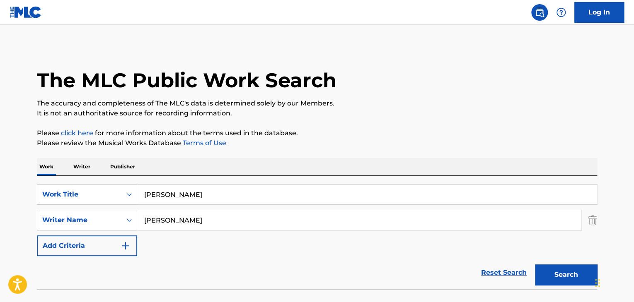
paste input "SEED IN YOUR HAND"
click at [553, 279] on button "Search" at bounding box center [566, 275] width 62 height 21
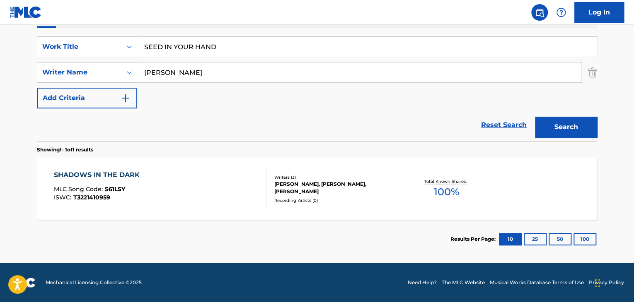
scroll to position [148, 0]
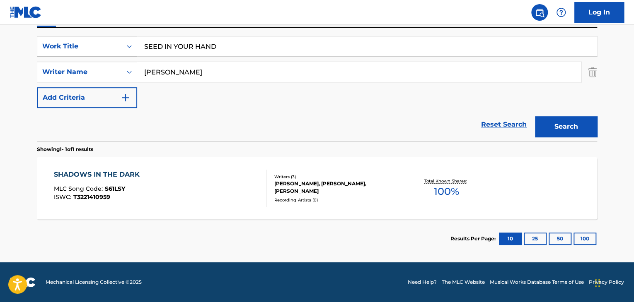
drag, startPoint x: 270, startPoint y: 50, endPoint x: 80, endPoint y: 38, distance: 190.1
click at [82, 38] on div "SearchWithCriteriad337ca17-6685-4736-b0af-8d9c72d9ec5e Work Title SEED IN YOUR …" at bounding box center [317, 46] width 560 height 21
paste input "UR-FALL"
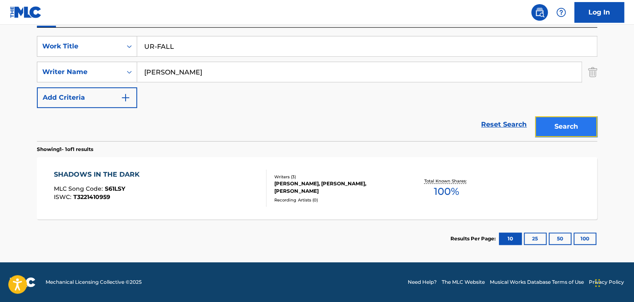
click at [583, 124] on button "Search" at bounding box center [566, 126] width 62 height 21
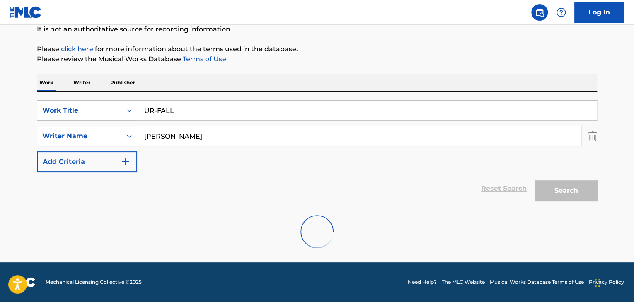
scroll to position [57, 0]
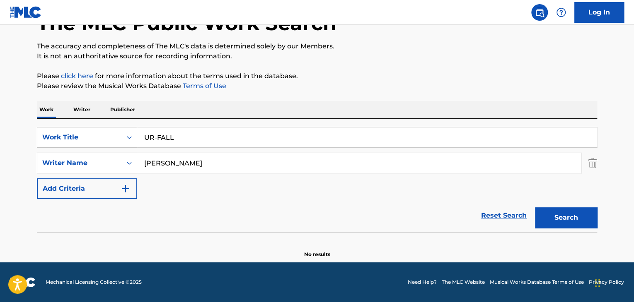
drag, startPoint x: 194, startPoint y: 148, endPoint x: 97, endPoint y: 158, distance: 97.9
click at [97, 158] on div "SearchWithCriteriad337ca17-6685-4736-b0af-8d9c72d9ec5e Work Title UR-FALL Searc…" at bounding box center [317, 163] width 560 height 72
paste input "WHO KILLED MY [PERSON_NAME]?"
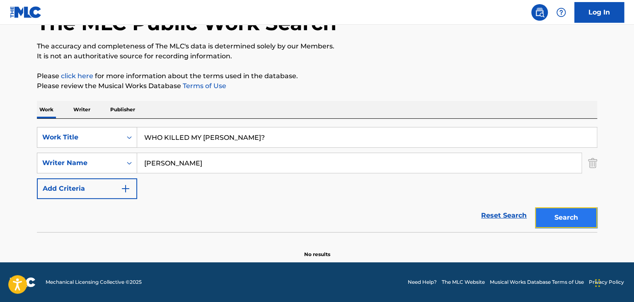
click at [557, 225] on button "Search" at bounding box center [566, 218] width 62 height 21
drag, startPoint x: 295, startPoint y: 136, endPoint x: 10, endPoint y: 113, distance: 286.0
click at [2, 112] on main "The MLC Public Work Search The accuracy and completeness of The MLC's data is d…" at bounding box center [317, 115] width 634 height 295
paste input "BEHIND THE RUINS"
type input "BEHIND THE RUINS"
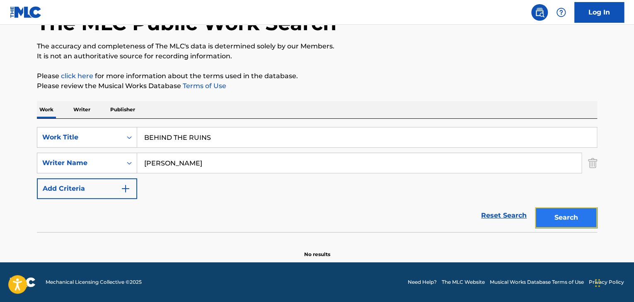
click at [567, 213] on button "Search" at bounding box center [566, 218] width 62 height 21
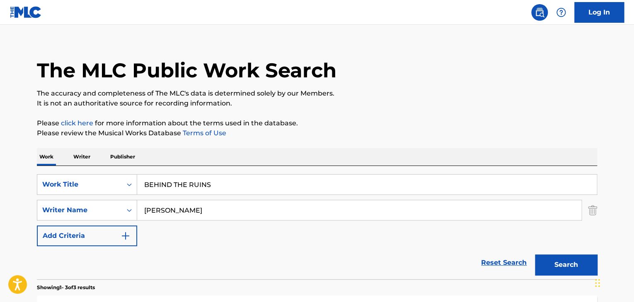
scroll to position [0, 0]
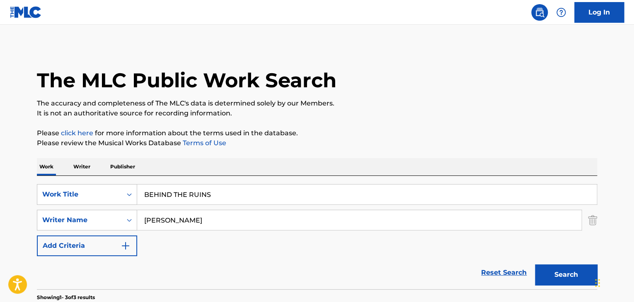
click at [83, 169] on p "Writer" at bounding box center [82, 166] width 22 height 17
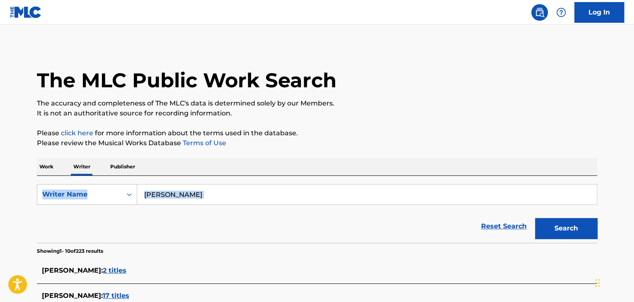
drag, startPoint x: 256, startPoint y: 205, endPoint x: 20, endPoint y: 175, distance: 238.0
click at [249, 213] on div "Reset Search Search" at bounding box center [317, 226] width 560 height 33
click at [177, 193] on input "[PERSON_NAME]" at bounding box center [366, 195] width 459 height 20
click at [174, 216] on div "Reset Search Search" at bounding box center [317, 226] width 560 height 33
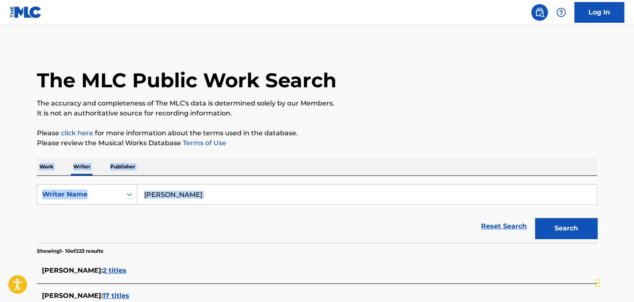
click at [179, 174] on div "Work Writer Publisher" at bounding box center [317, 166] width 560 height 17
click at [153, 205] on div "[PERSON_NAME]" at bounding box center [367, 194] width 460 height 21
drag, startPoint x: 230, startPoint y: 197, endPoint x: 0, endPoint y: 167, distance: 231.9
paste input "Main Kushita"
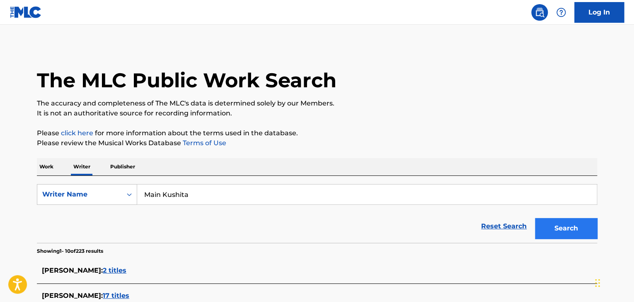
type input "Main Kushita"
click at [565, 233] on button "Search" at bounding box center [566, 228] width 62 height 21
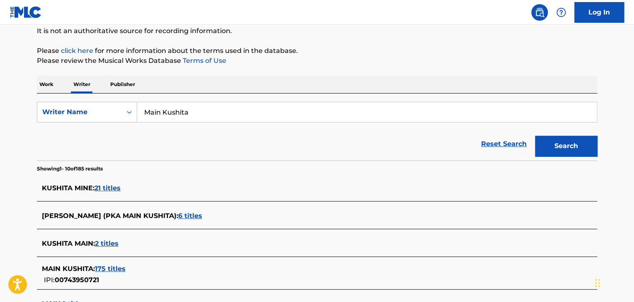
scroll to position [124, 0]
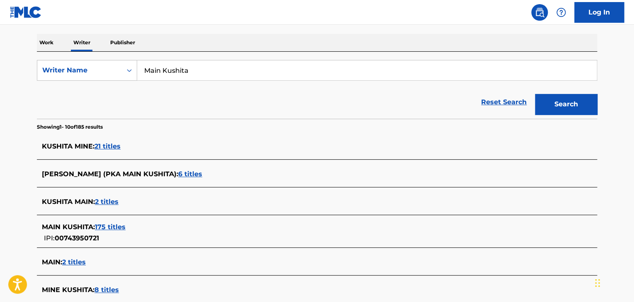
click at [48, 41] on p "Work" at bounding box center [46, 42] width 19 height 17
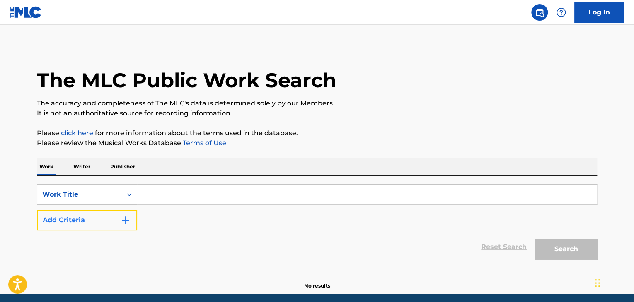
click at [125, 226] on button "Add Criteria" at bounding box center [87, 220] width 100 height 21
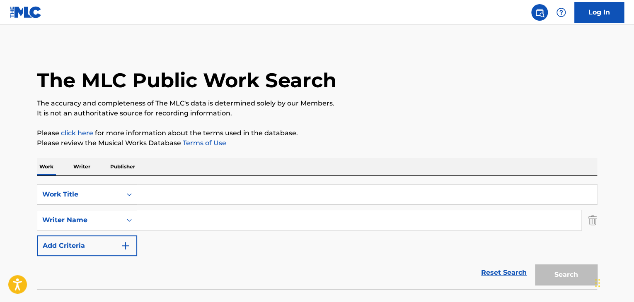
click at [194, 226] on input "Search Form" at bounding box center [359, 220] width 444 height 20
paste input "Main Kushita"
type input "Main Kushita"
drag, startPoint x: 173, startPoint y: 181, endPoint x: 186, endPoint y: 192, distance: 17.9
click at [177, 184] on div "SearchWithCriteriad337ca17-6685-4736-b0af-8d9c72d9ec5e Work Title SearchWithCri…" at bounding box center [317, 233] width 560 height 114
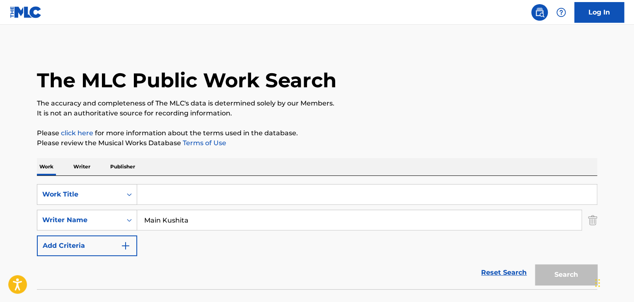
click at [192, 209] on div "SearchWithCriteriad337ca17-6685-4736-b0af-8d9c72d9ec5e Work Title SearchWithCri…" at bounding box center [317, 220] width 560 height 72
click at [190, 202] on input "Search Form" at bounding box center [366, 195] width 459 height 20
paste input "[PERSON_NAME]"
type input "[PERSON_NAME]"
click at [579, 288] on div "Search" at bounding box center [564, 272] width 66 height 33
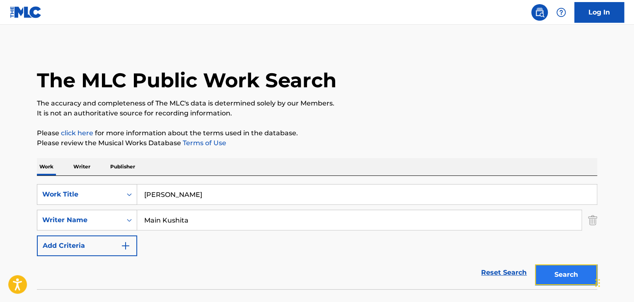
click at [578, 282] on button "Search" at bounding box center [566, 275] width 62 height 21
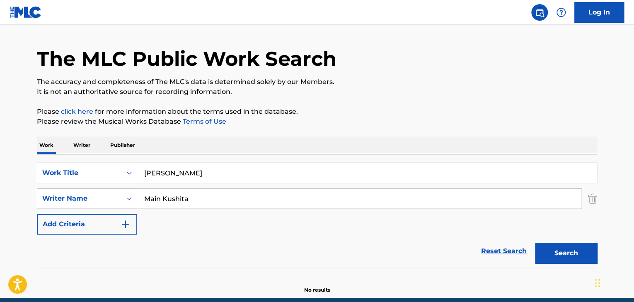
scroll to position [57, 0]
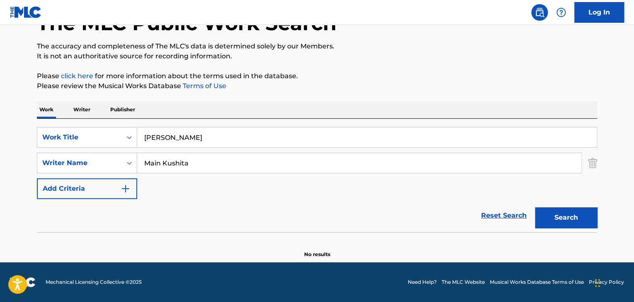
click at [75, 98] on div "The MLC Public Work Search The accuracy and completeness of The MLC's data is d…" at bounding box center [317, 123] width 580 height 270
click at [82, 103] on p "Writer" at bounding box center [82, 109] width 22 height 17
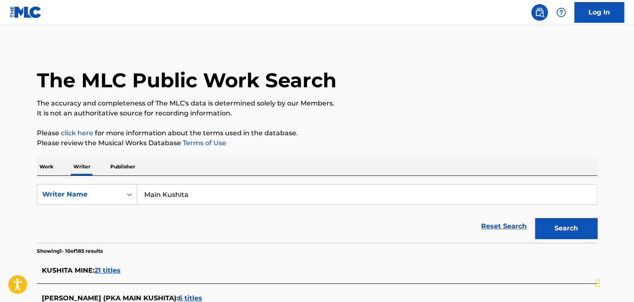
drag, startPoint x: 209, startPoint y: 186, endPoint x: 116, endPoint y: 178, distance: 92.7
click at [111, 178] on div "SearchWithCriteriabd109556-42c3-4143-a03c-7751521ff1bb Writer Name Main Kushita…" at bounding box center [317, 209] width 560 height 67
paste input "[PERSON_NAME]) Ryo(Beat"
type input "[PERSON_NAME]) Ryo(Beat"
click at [574, 233] on button "Search" at bounding box center [566, 228] width 62 height 21
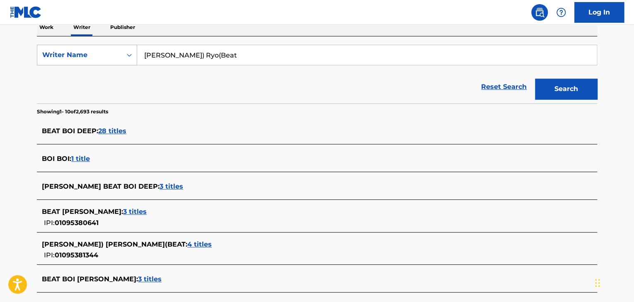
scroll to position [127, 0]
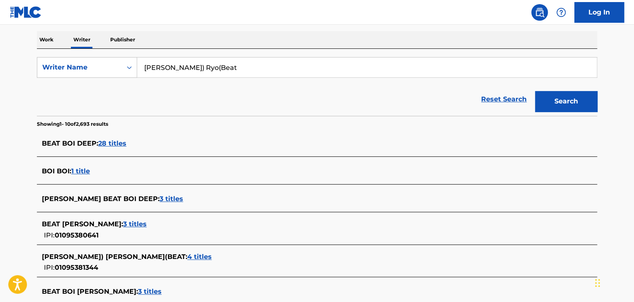
click at [45, 40] on p "Work" at bounding box center [46, 39] width 19 height 17
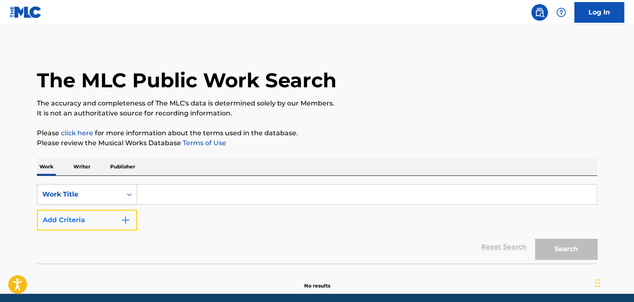
click at [83, 213] on button "Add Criteria" at bounding box center [87, 220] width 100 height 21
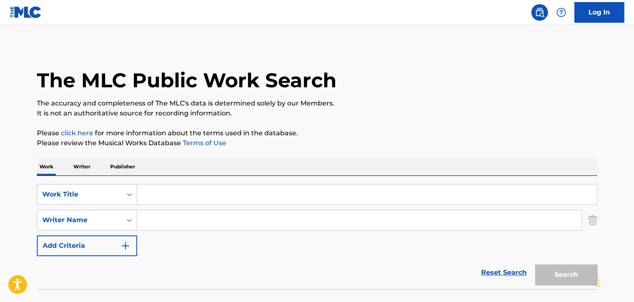
click at [185, 215] on input "Search Form" at bounding box center [359, 220] width 444 height 20
paste input "[PERSON_NAME]) Ryo(Beat"
type input "[PERSON_NAME]) Ryo(Beat"
click at [148, 193] on input "Search Form" at bounding box center [366, 195] width 459 height 20
paste input "ARMAGEDDON"
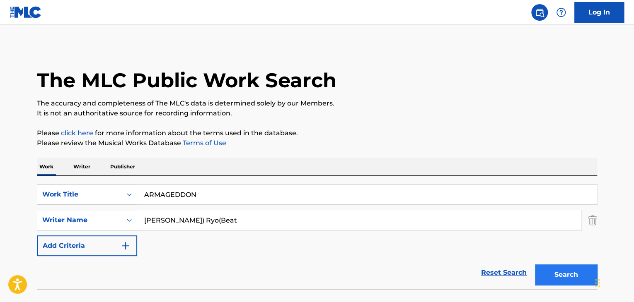
type input "ARMAGEDDON"
click at [590, 272] on button "Search" at bounding box center [566, 275] width 62 height 21
drag, startPoint x: 80, startPoint y: 169, endPoint x: 102, endPoint y: 173, distance: 21.8
click at [83, 169] on p "Writer" at bounding box center [82, 166] width 22 height 17
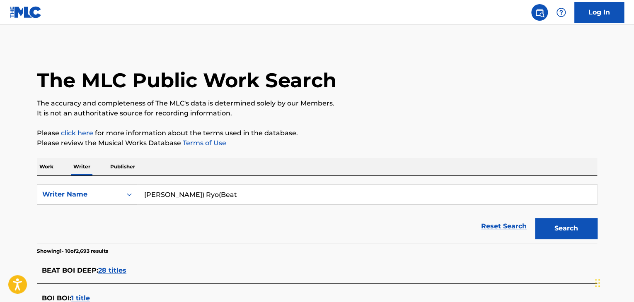
drag, startPoint x: 192, startPoint y: 191, endPoint x: 22, endPoint y: 171, distance: 171.4
paste input "Mass Doc"
click at [560, 218] on button "Search" at bounding box center [566, 228] width 62 height 21
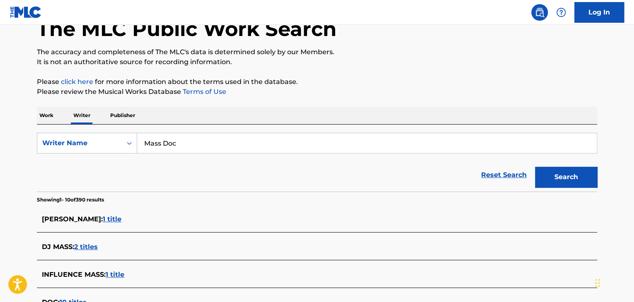
scroll to position [37, 0]
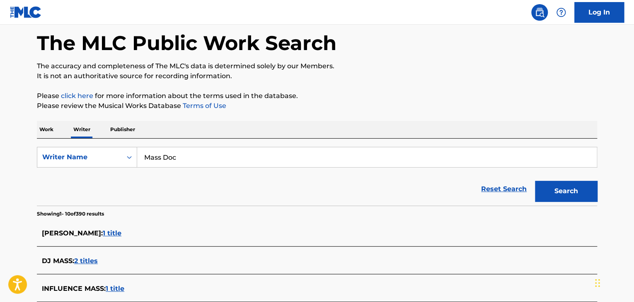
drag, startPoint x: 131, startPoint y: 201, endPoint x: 148, endPoint y: 193, distance: 18.5
click at [131, 201] on div "Reset Search Search" at bounding box center [317, 189] width 560 height 33
drag, startPoint x: 208, startPoint y: 157, endPoint x: 143, endPoint y: 145, distance: 66.0
click at [163, 148] on input "Mass Doc" at bounding box center [366, 158] width 459 height 20
click at [268, 154] on input "Mass Doc" at bounding box center [366, 158] width 459 height 20
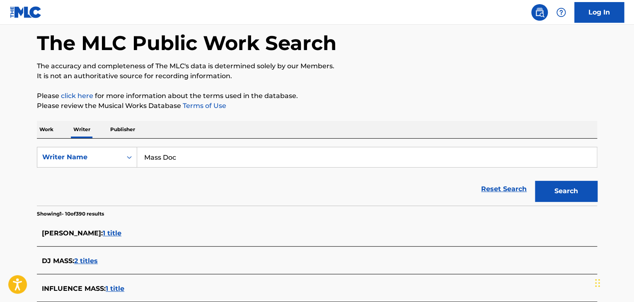
drag, startPoint x: 229, startPoint y: 155, endPoint x: 29, endPoint y: 125, distance: 202.0
click at [29, 125] on div "The MLC Public Work Search The accuracy and completeness of The MLC's data is d…" at bounding box center [317, 278] width 580 height 541
paste input "Risano"
click at [570, 191] on button "Search" at bounding box center [566, 191] width 62 height 21
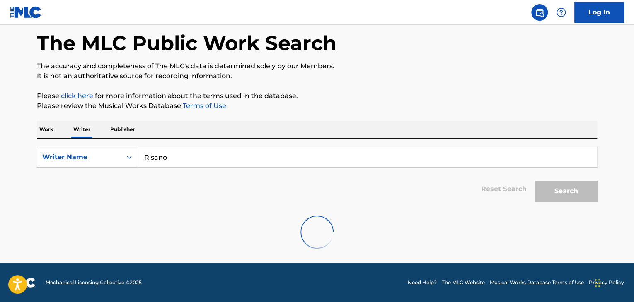
scroll to position [0, 0]
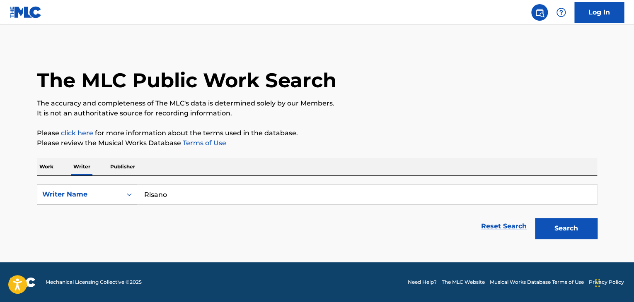
drag, startPoint x: 214, startPoint y: 200, endPoint x: 38, endPoint y: 186, distance: 176.2
click at [39, 186] on div "SearchWithCriteriabd109556-42c3-4143-a03c-7751521ff1bb Writer Name [PERSON_NAME]" at bounding box center [317, 194] width 560 height 21
paste input "Okayu"
type input "Okayu"
click at [570, 228] on button "Search" at bounding box center [566, 228] width 62 height 21
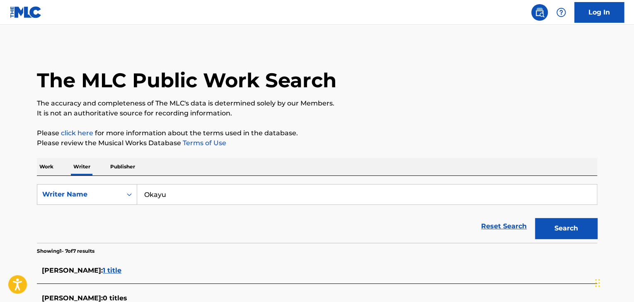
click at [46, 168] on p "Work" at bounding box center [46, 166] width 19 height 17
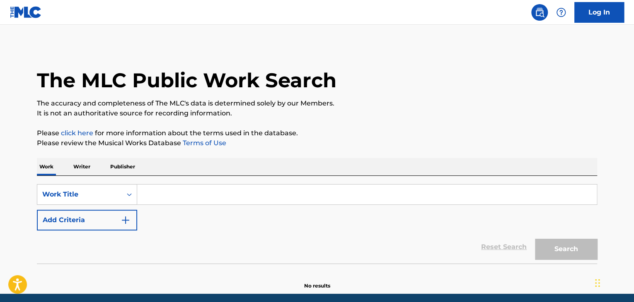
click at [174, 198] on input "Search Form" at bounding box center [366, 195] width 459 height 20
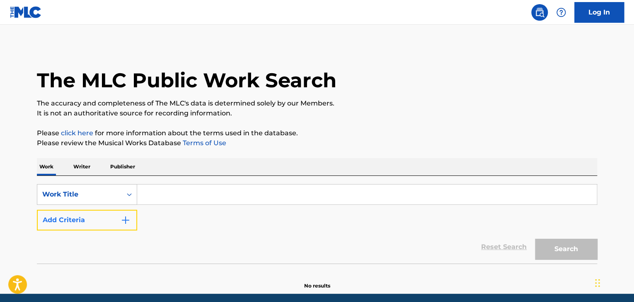
click at [118, 224] on button "Add Criteria" at bounding box center [87, 220] width 100 height 21
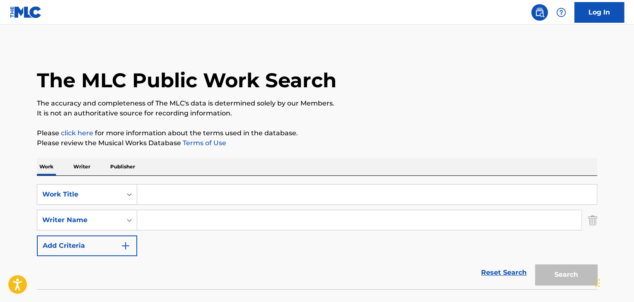
click at [151, 224] on input "Search Form" at bounding box center [359, 220] width 444 height 20
paste input "Okayu"
type input "Okayu"
drag, startPoint x: 174, startPoint y: 197, endPoint x: 179, endPoint y: 193, distance: 6.0
click at [174, 196] on input "Search Form" at bounding box center [366, 195] width 459 height 20
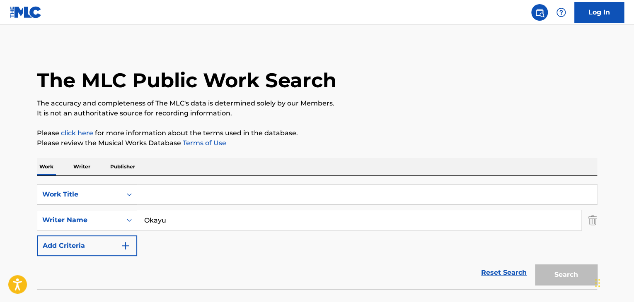
paste
type input "Mu"
click at [570, 271] on button "Search" at bounding box center [566, 275] width 62 height 21
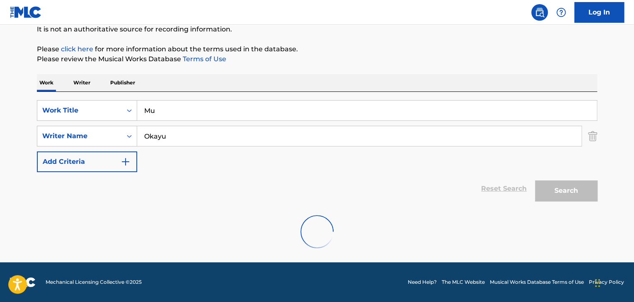
scroll to position [57, 0]
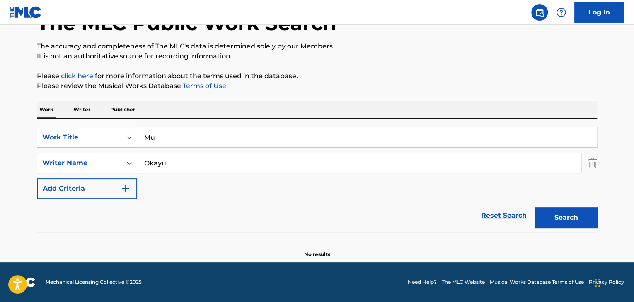
click at [80, 104] on p "Writer" at bounding box center [82, 109] width 22 height 17
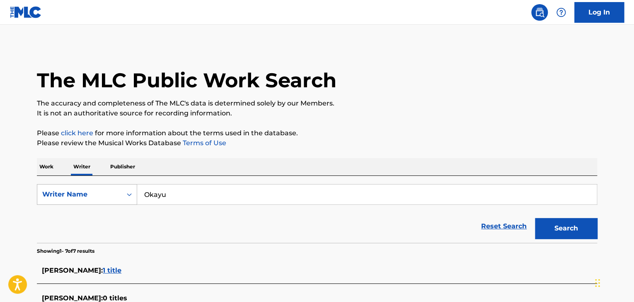
drag, startPoint x: 200, startPoint y: 201, endPoint x: 72, endPoint y: 193, distance: 127.9
click at [72, 193] on div "SearchWithCriteriabd109556-42c3-4143-a03c-7751521ff1bb Writer Name [PERSON_NAME]" at bounding box center [317, 194] width 560 height 21
click at [567, 229] on button "Search" at bounding box center [566, 228] width 62 height 21
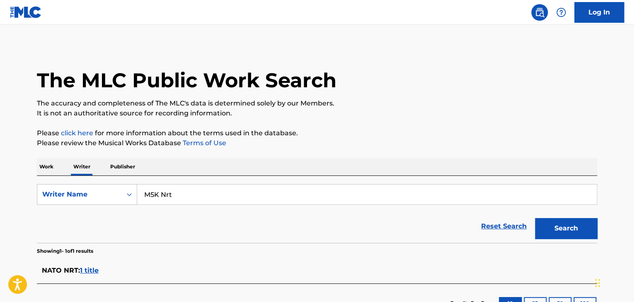
drag, startPoint x: 438, startPoint y: 151, endPoint x: 438, endPoint y: 142, distance: 9.1
click at [438, 150] on div "The MLC Public Work Search The accuracy and completeness of The MLC's data is d…" at bounding box center [317, 185] width 580 height 278
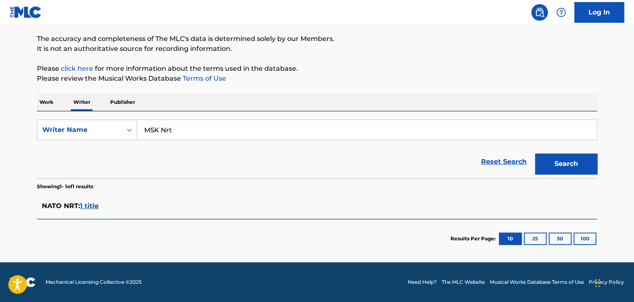
click at [212, 130] on input "M5K Nrt" at bounding box center [366, 130] width 459 height 20
click at [185, 147] on div "Reset Search Search" at bounding box center [317, 161] width 560 height 33
drag, startPoint x: 192, startPoint y: 130, endPoint x: 0, endPoint y: 92, distance: 196.0
click at [2, 98] on main "The MLC Public Work Search The accuracy and completeness of The MLC's data is d…" at bounding box center [317, 111] width 634 height 302
click at [582, 156] on button "Search" at bounding box center [566, 164] width 62 height 21
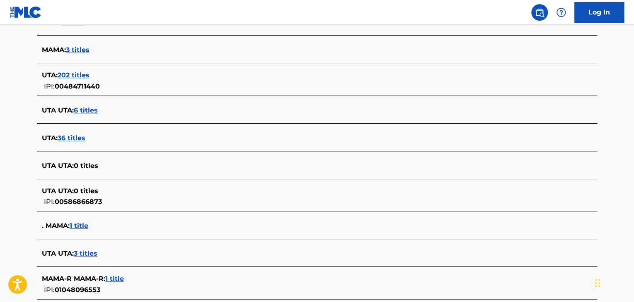
scroll to position [43, 0]
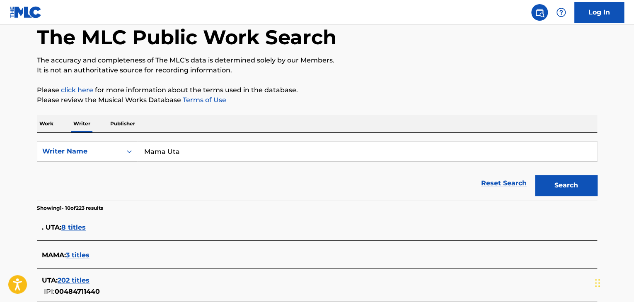
click at [193, 174] on div "Reset Search Search" at bounding box center [317, 183] width 560 height 33
drag, startPoint x: 198, startPoint y: 154, endPoint x: 74, endPoint y: 128, distance: 126.6
type input "Papa Uta"
click at [551, 182] on button "Search" at bounding box center [566, 185] width 62 height 21
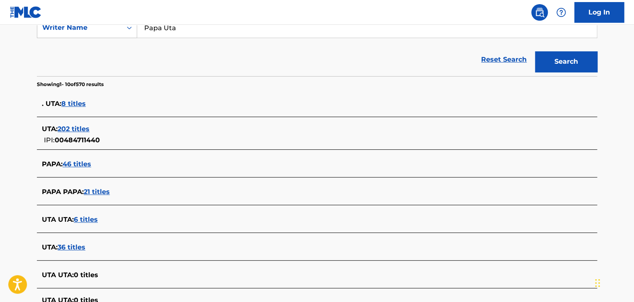
scroll to position [166, 0]
